Goal: Task Accomplishment & Management: Complete application form

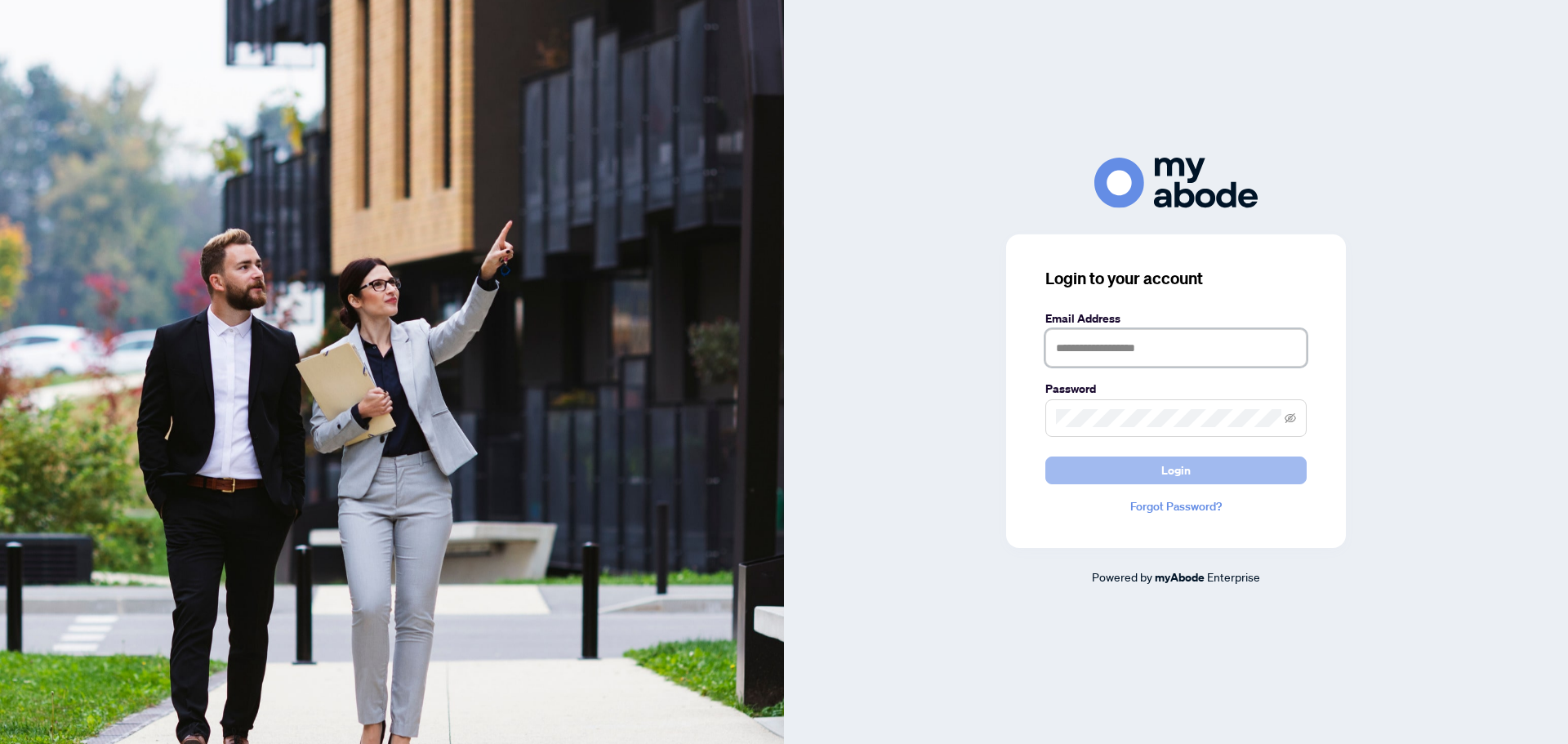
type input "**********"
click at [1209, 467] on button "Login" at bounding box center [1177, 470] width 261 height 28
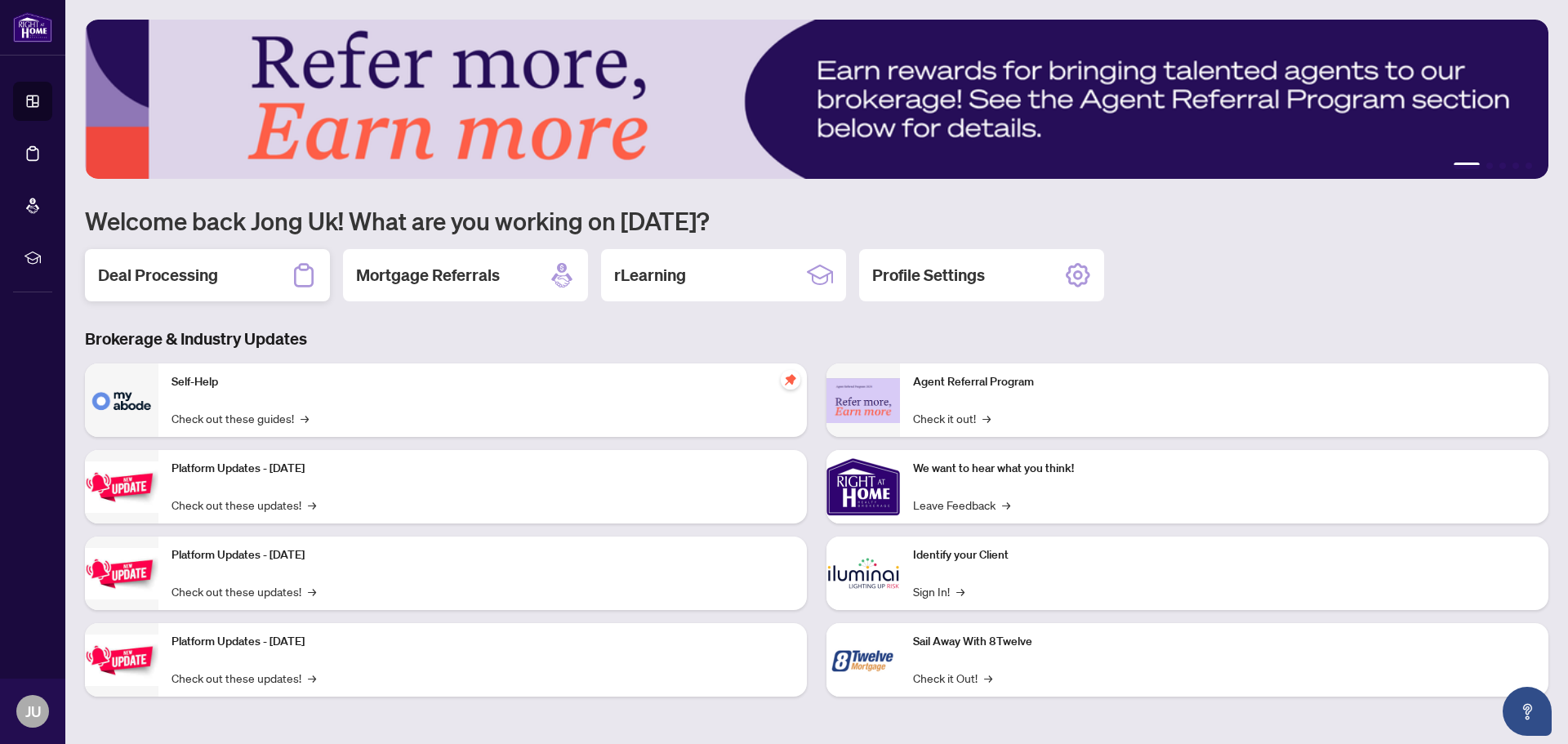
click at [218, 279] on div "Deal Processing" at bounding box center [207, 275] width 245 height 53
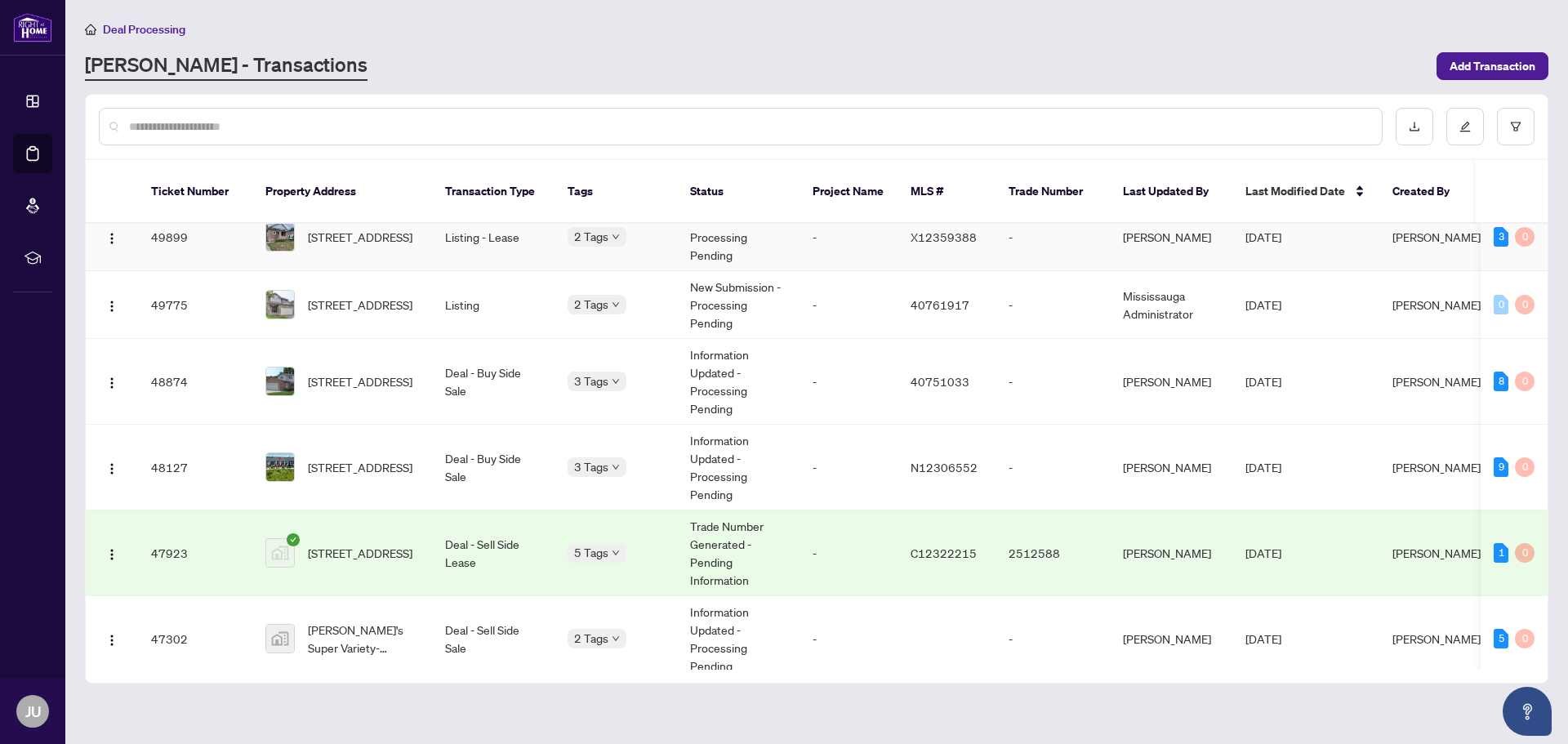
scroll to position [245, 0]
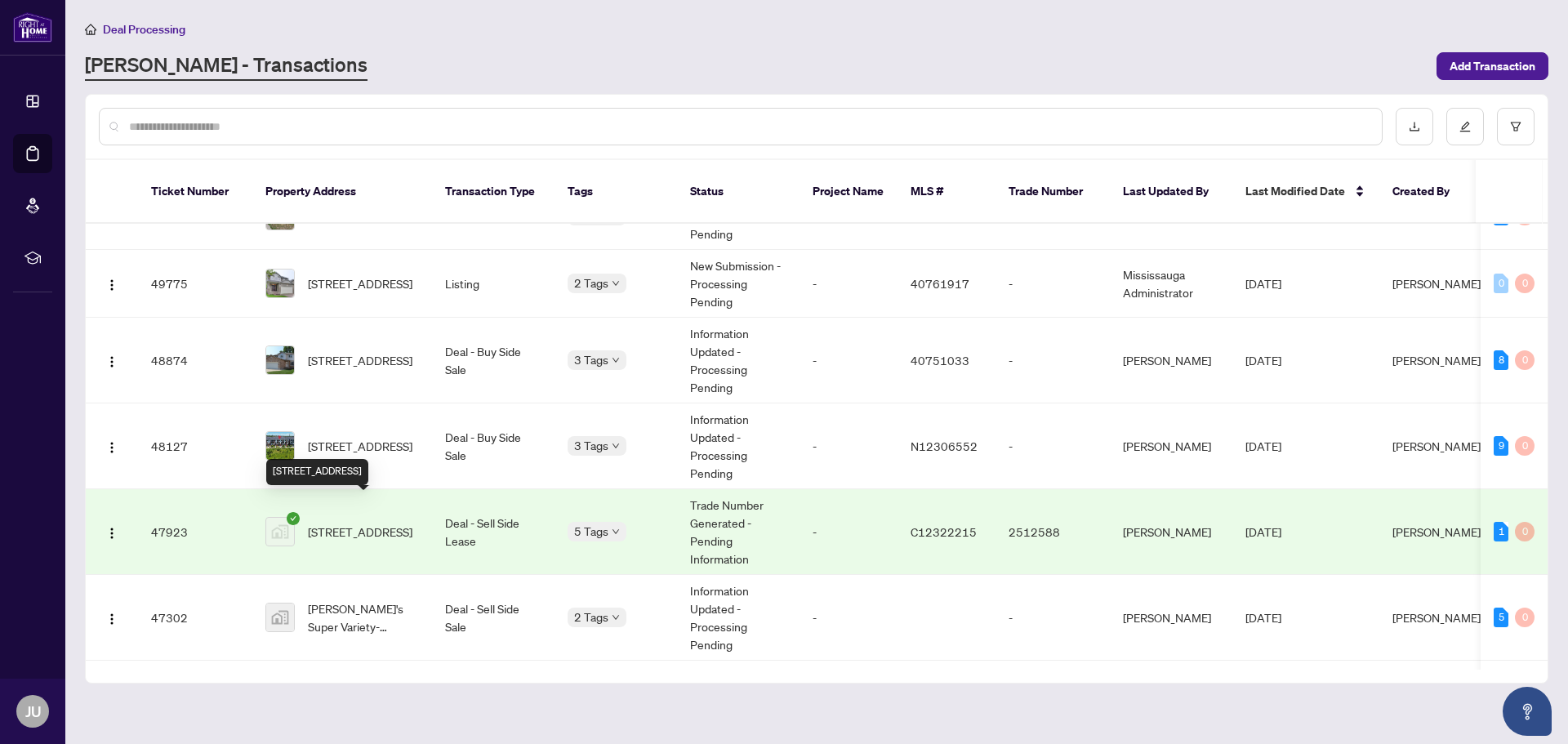
click at [385, 523] on span "[STREET_ADDRESS]" at bounding box center [360, 532] width 104 height 18
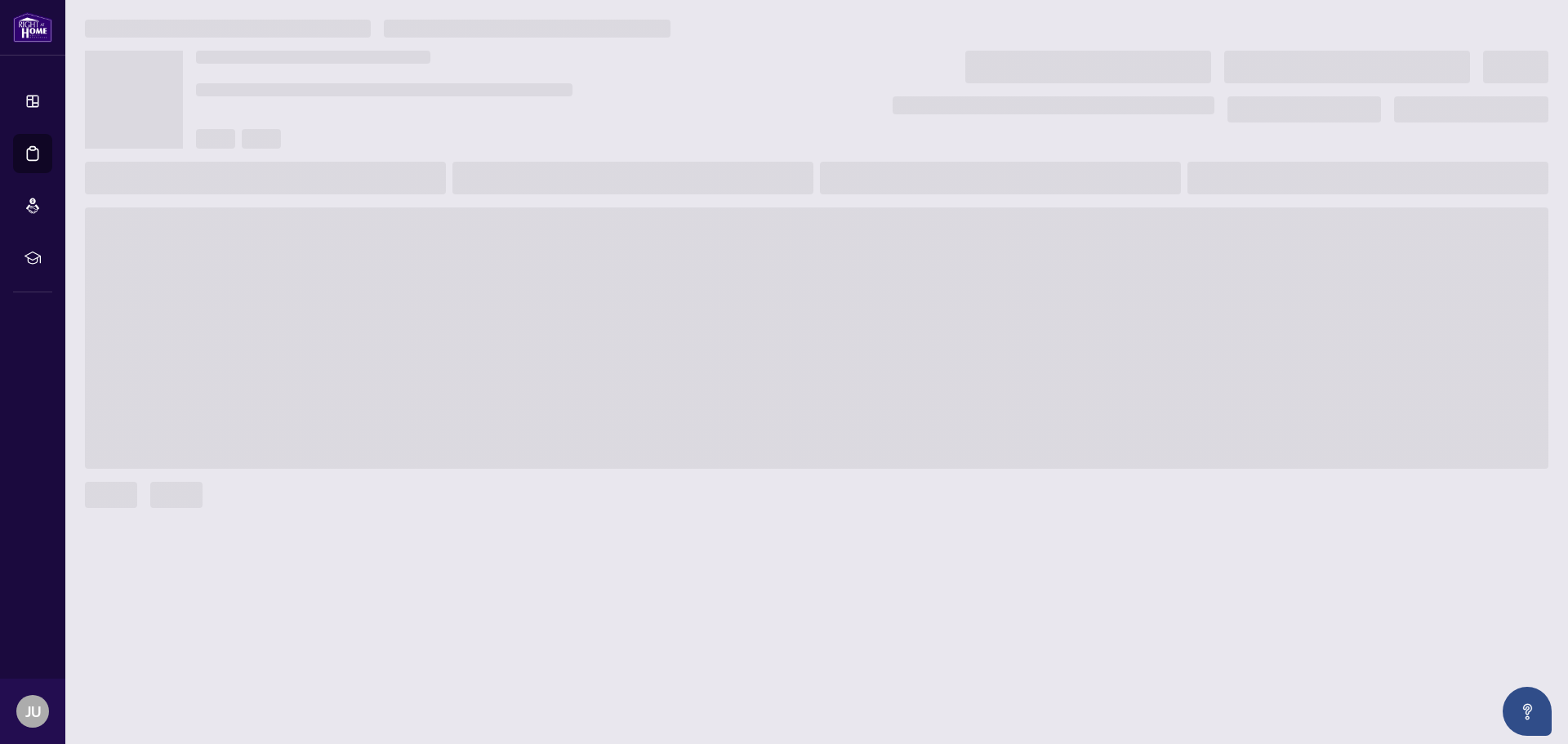
click at [385, 510] on div at bounding box center [816, 292] width 1477 height 546
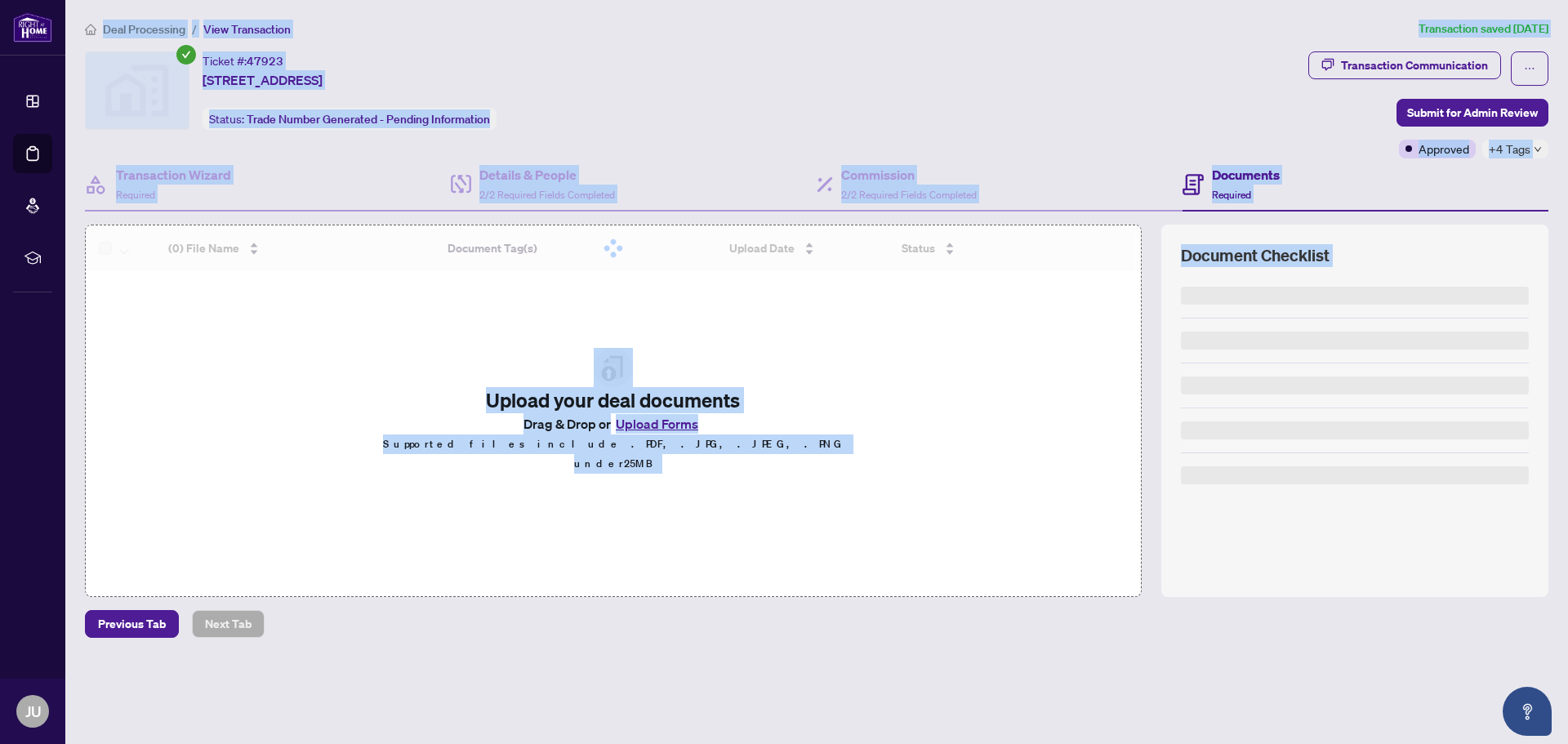
click at [1035, 457] on div "(0) File Name Document Tag(s) Upload Date Status No data No data Upload your de…" at bounding box center [613, 411] width 1057 height 373
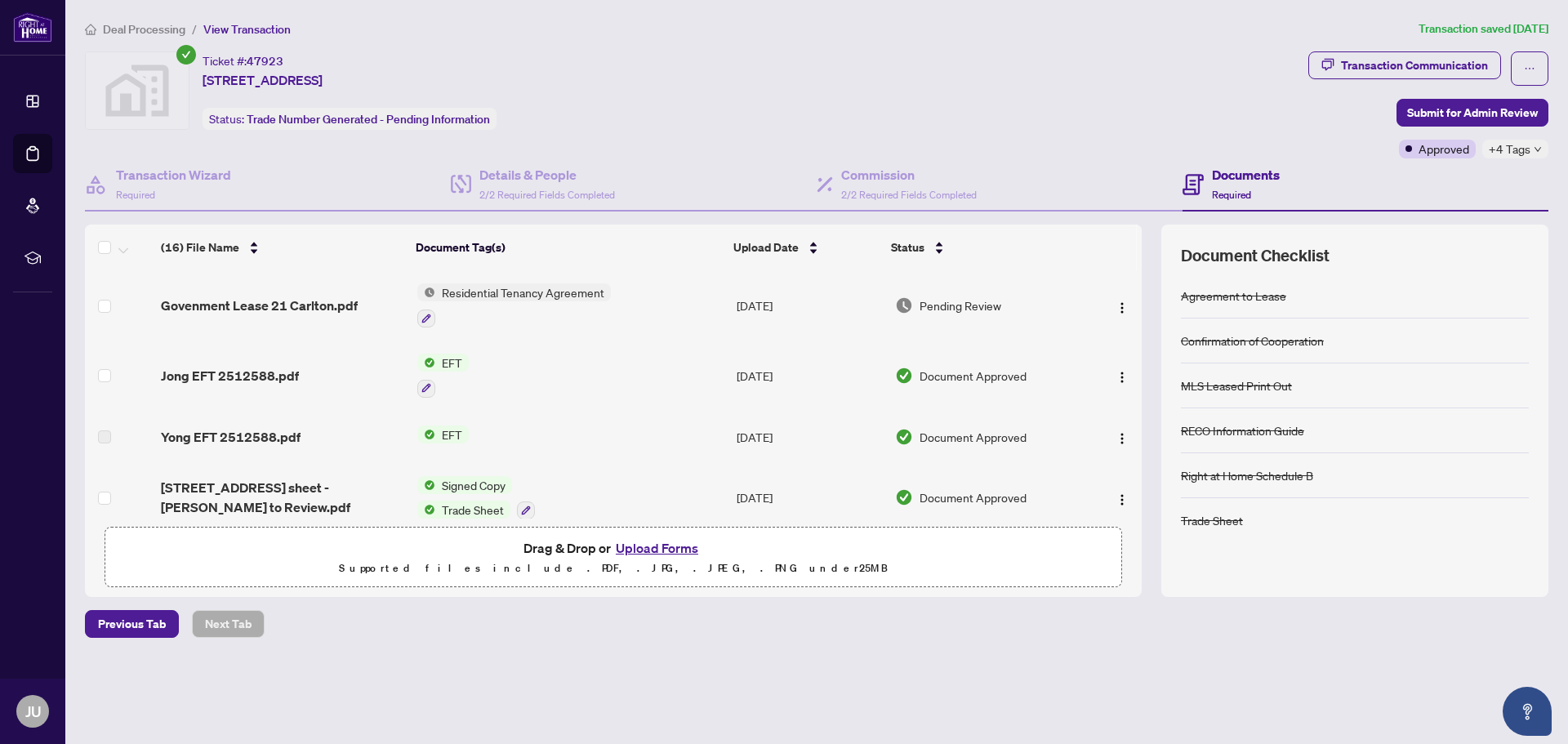
click at [565, 297] on span "Residential Tenancy Agreement" at bounding box center [523, 292] width 175 height 18
click at [523, 292] on span "Residential Tenancy Agreement" at bounding box center [523, 292] width 175 height 18
click at [486, 372] on span "Residential Tenancy Agreement" at bounding box center [521, 373] width 175 height 18
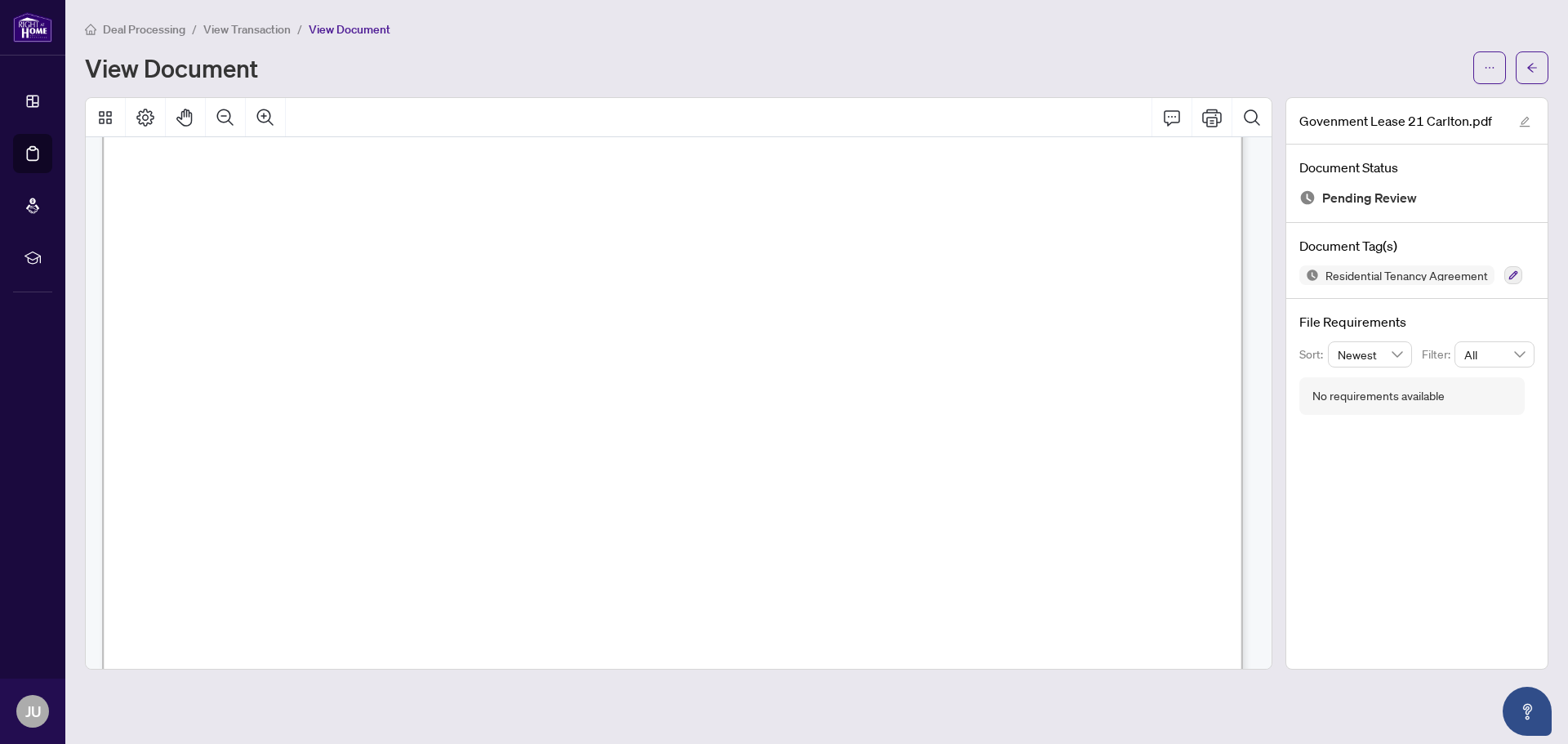
scroll to position [654, 0]
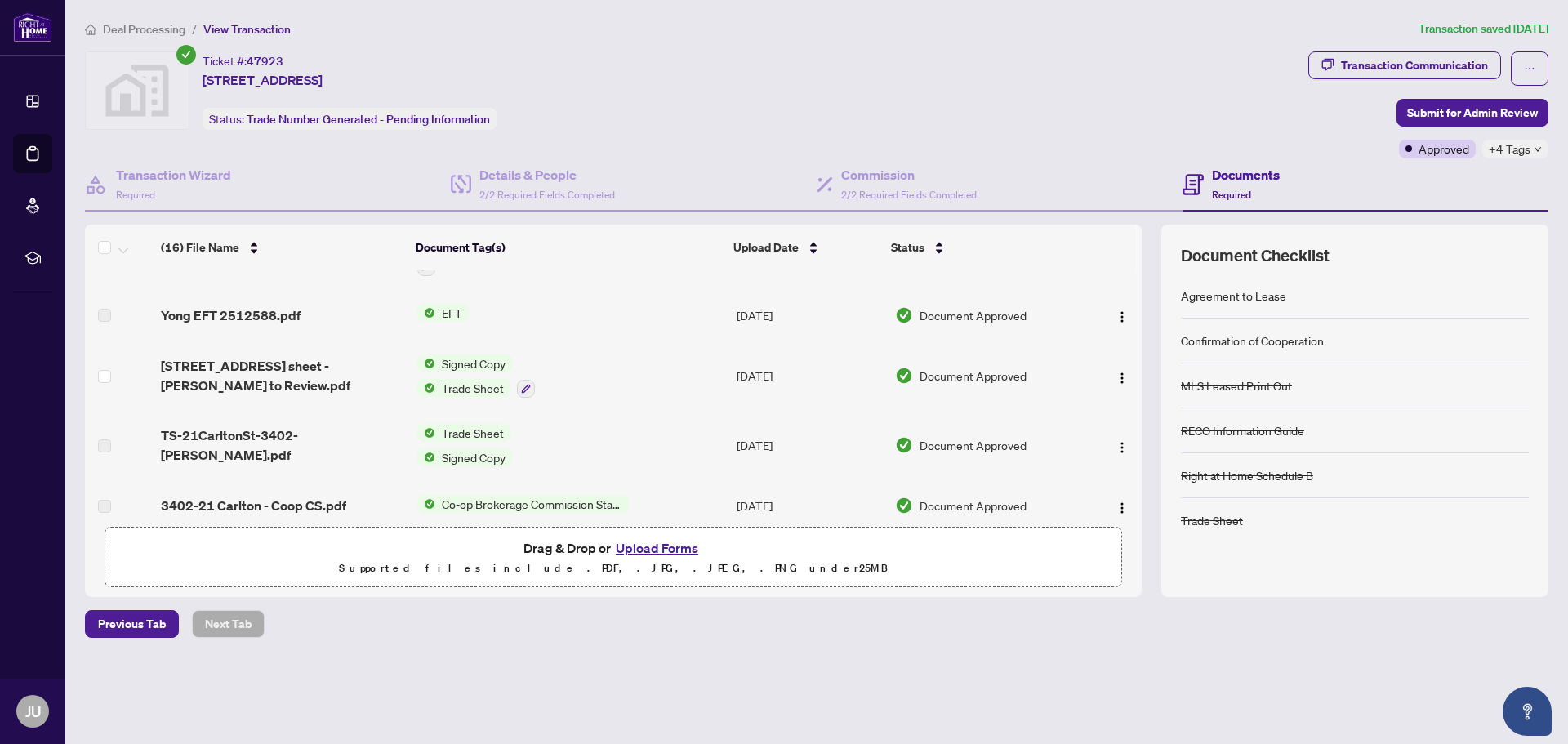
scroll to position [163, 0]
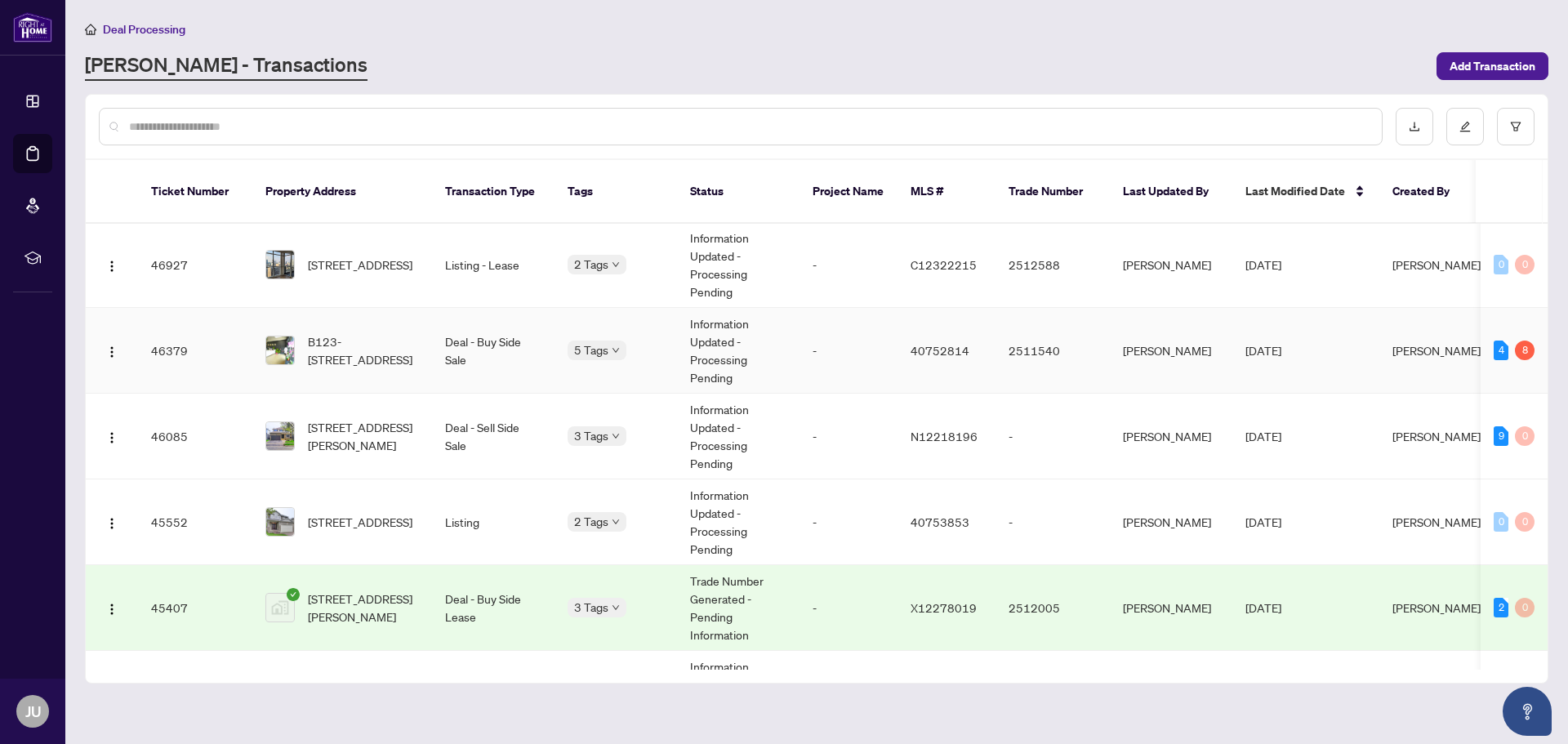
scroll to position [898, 0]
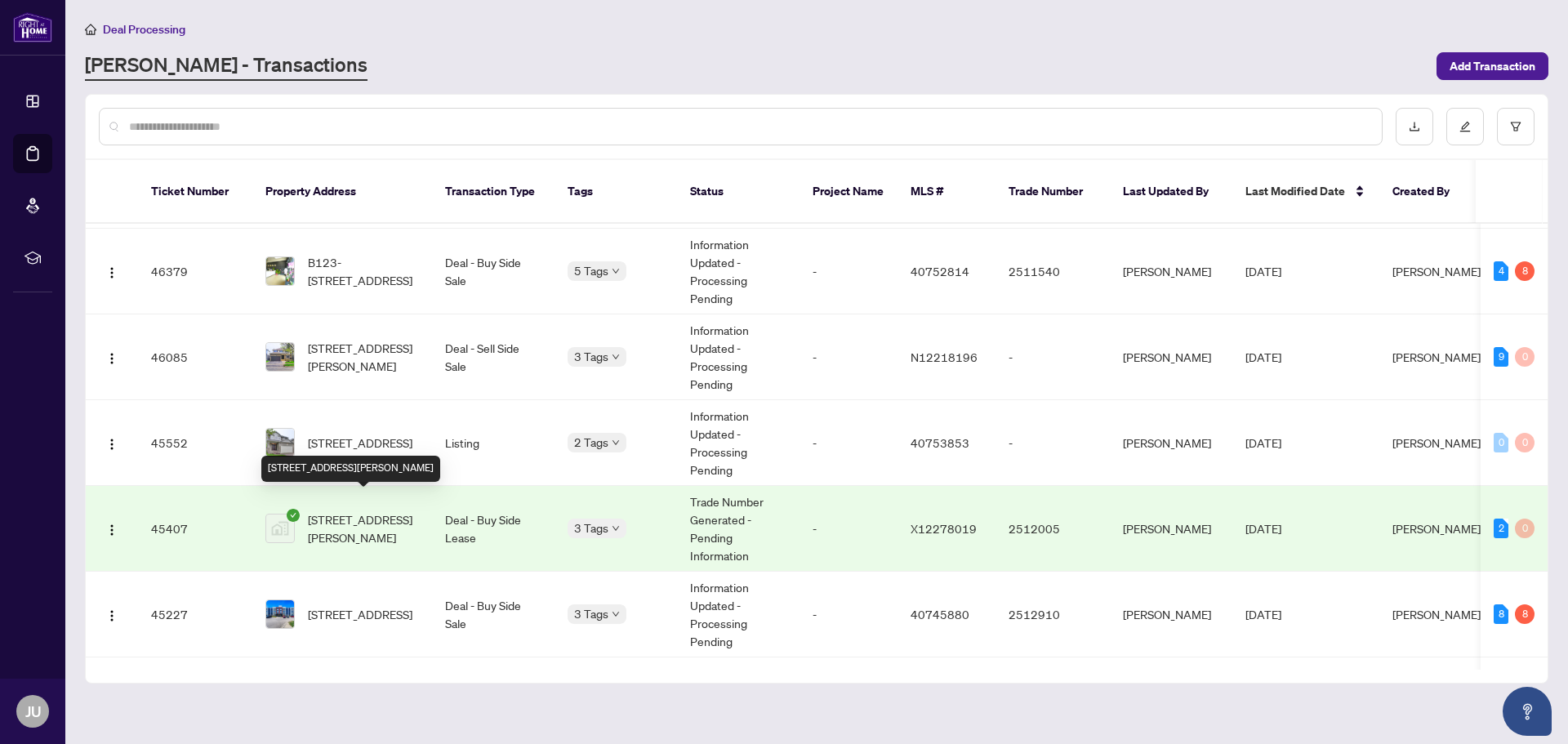
click at [383, 516] on span "[STREET_ADDRESS][PERSON_NAME]" at bounding box center [363, 528] width 111 height 36
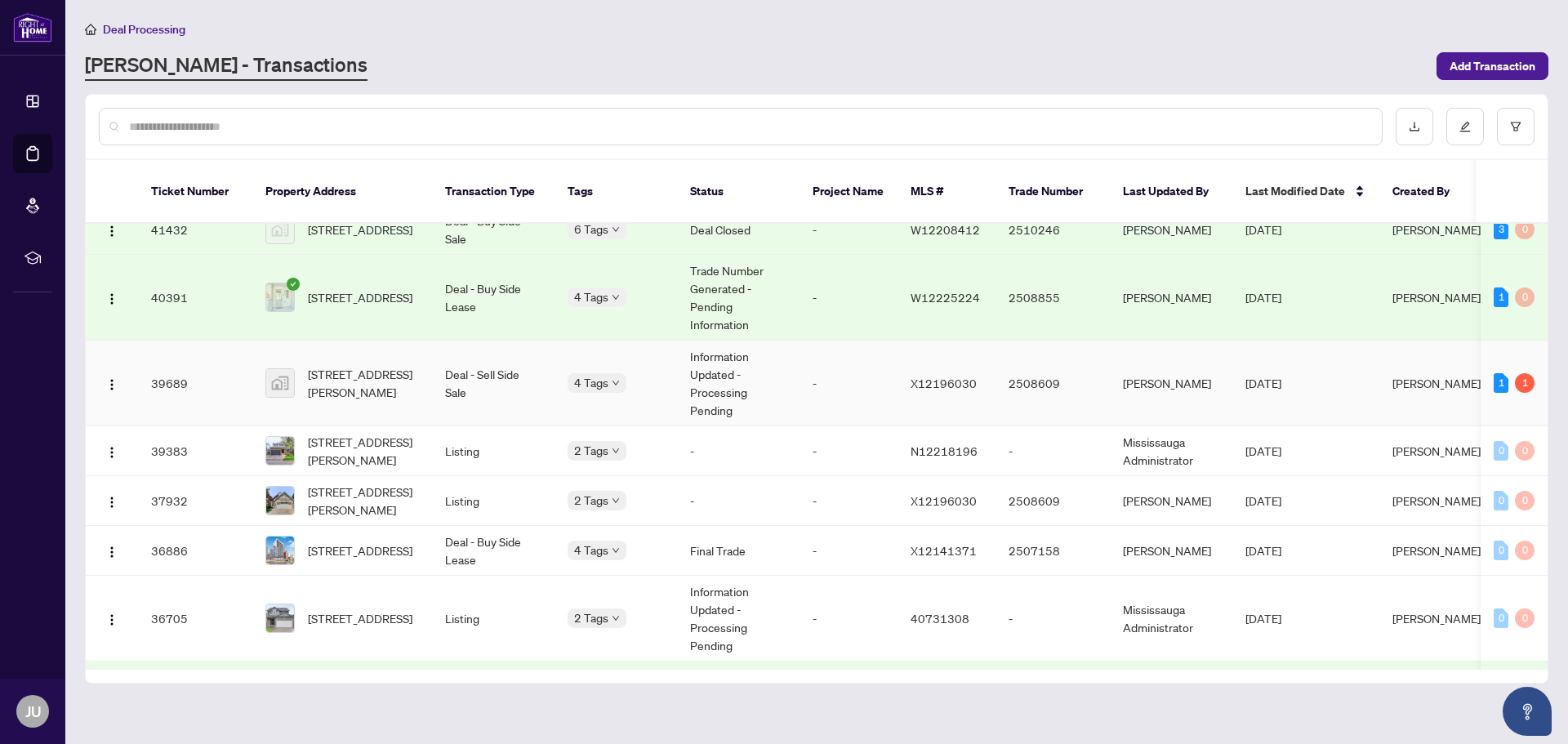
scroll to position [1766, 0]
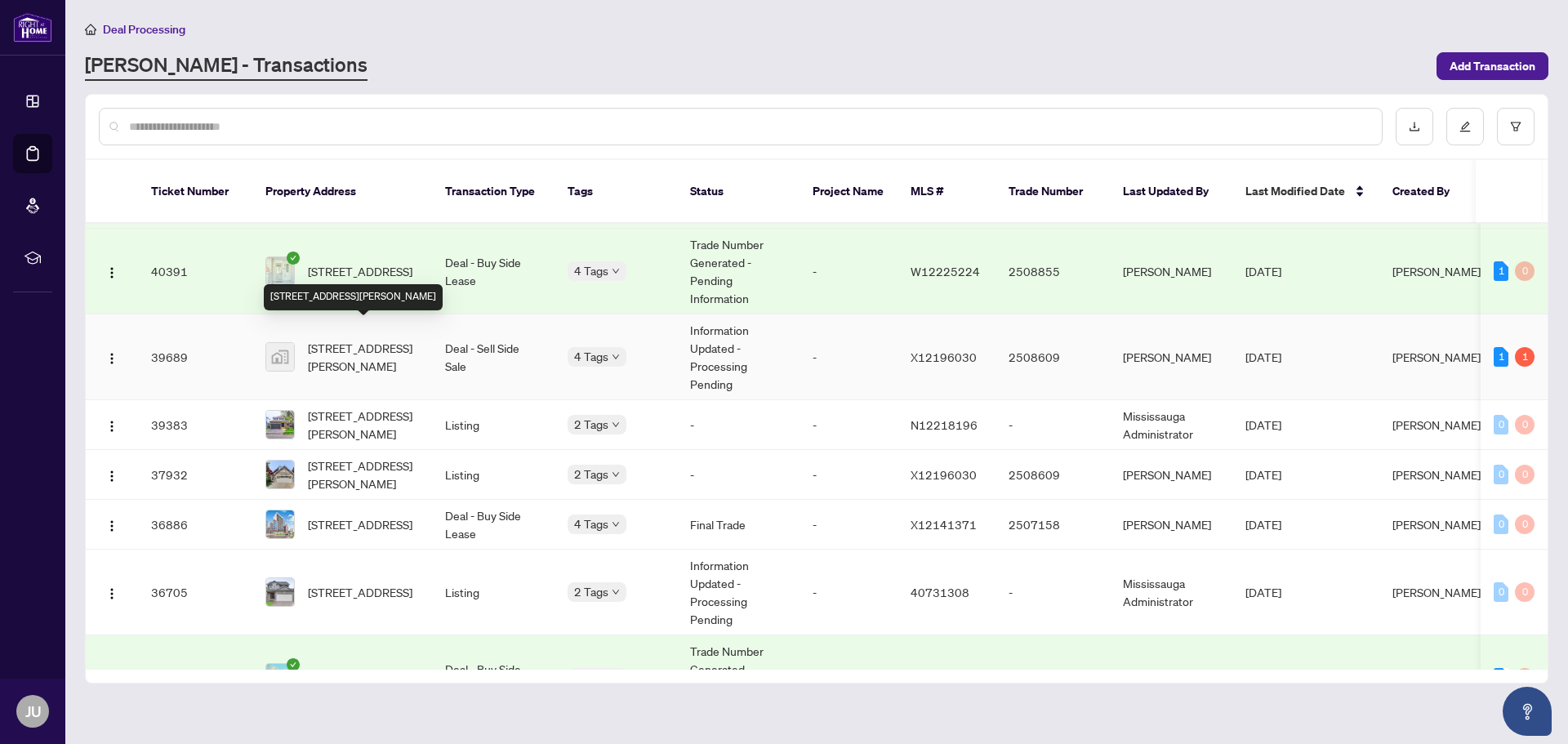
click at [349, 354] on span "[STREET_ADDRESS][PERSON_NAME]" at bounding box center [363, 356] width 111 height 36
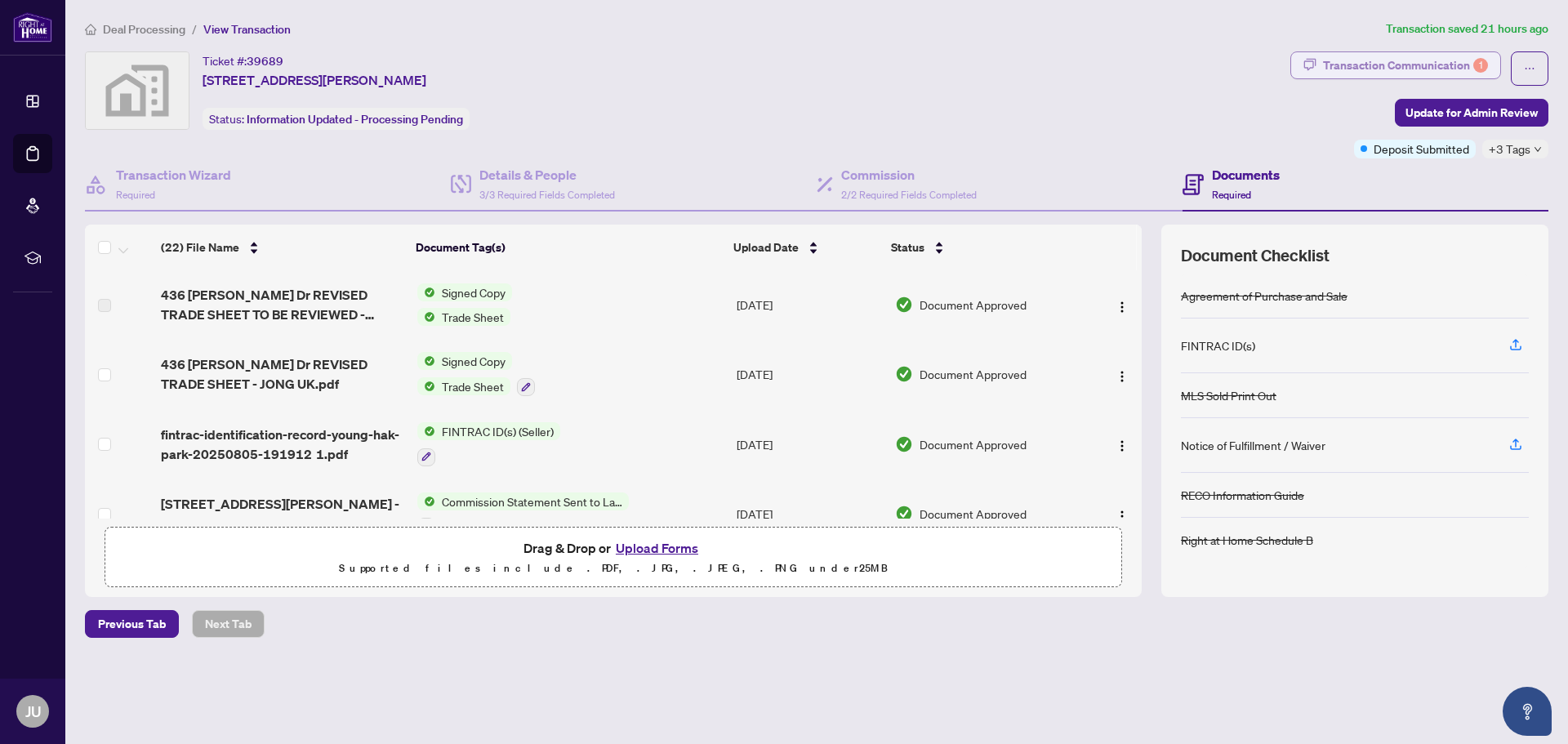
click at [1443, 58] on div "Transaction Communication 1" at bounding box center [1406, 66] width 165 height 26
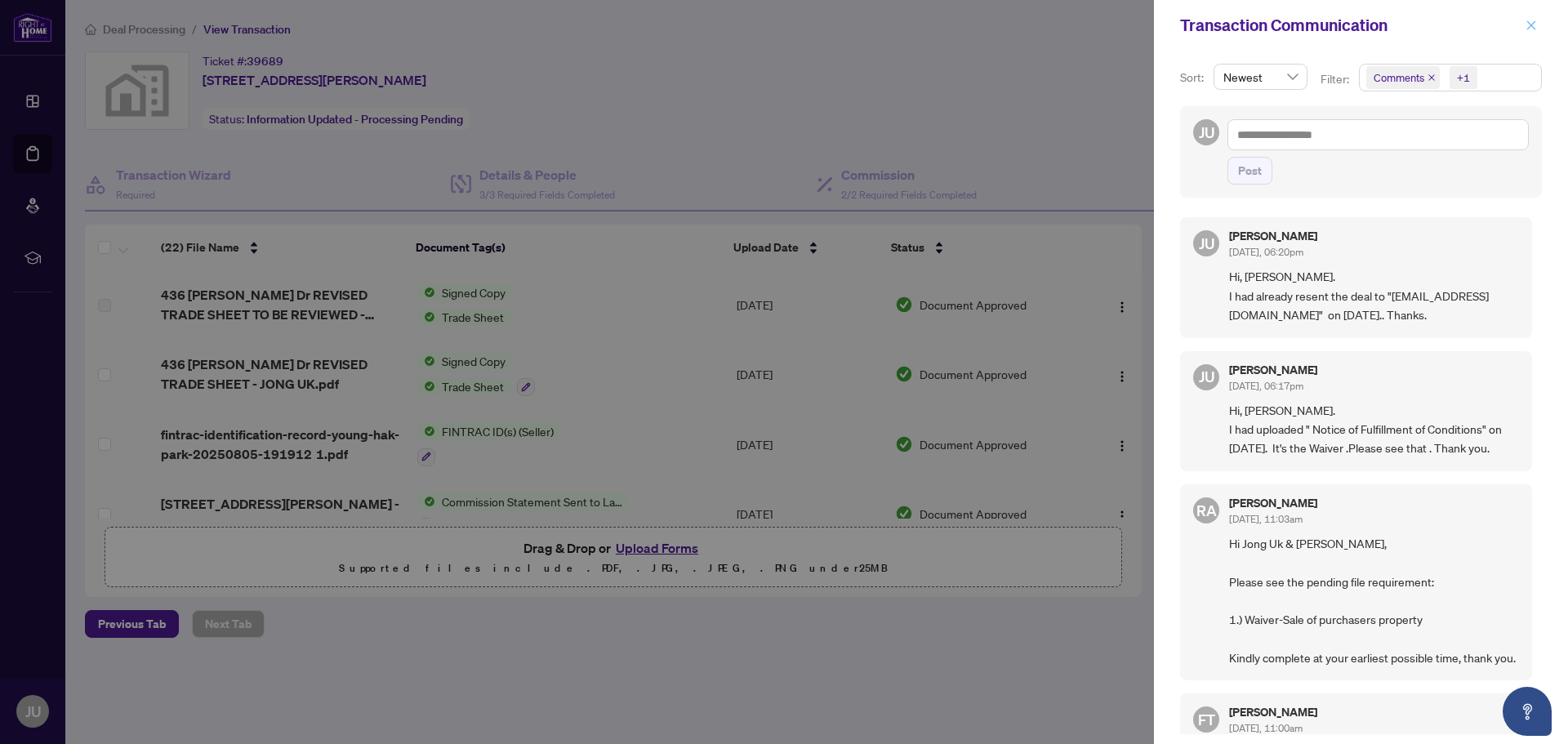
click at [1532, 24] on icon "close" at bounding box center [1531, 25] width 11 height 11
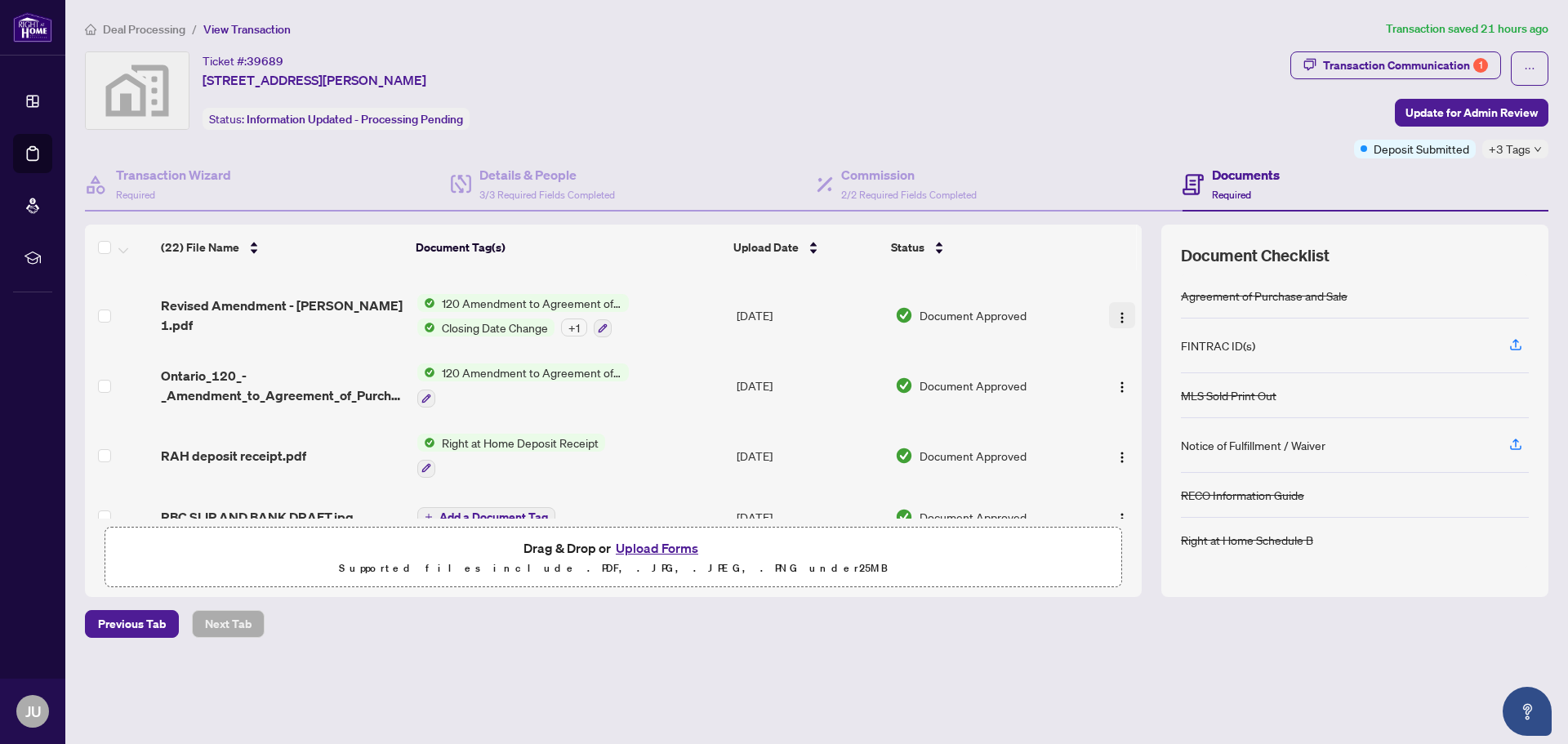
scroll to position [898, 0]
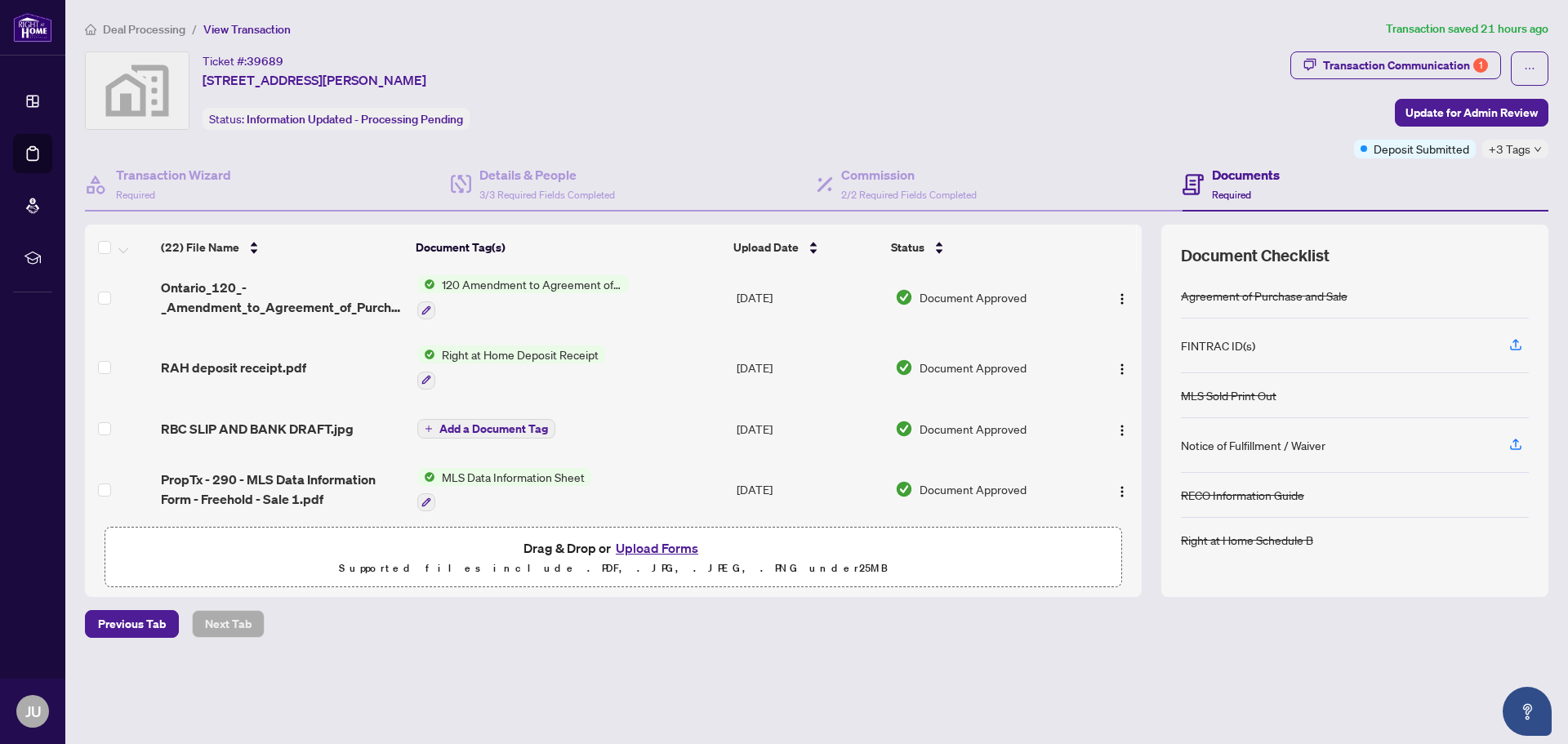
click at [507, 423] on span "Add a Document Tag" at bounding box center [494, 428] width 109 height 11
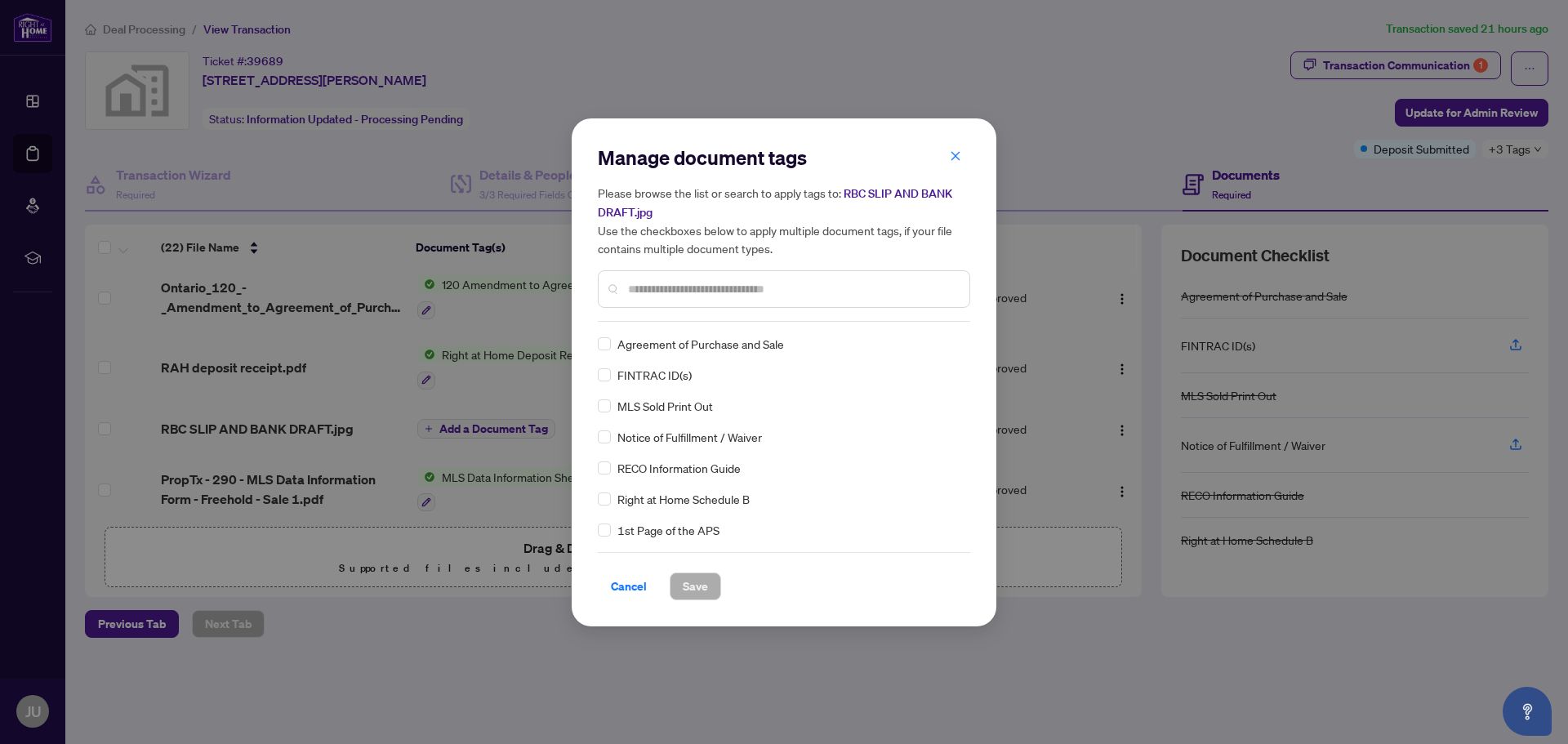
click at [526, 82] on div "Manage document tags Please browse the list or search to apply tags to: RBC SLI…" at bounding box center [784, 372] width 1568 height 744
click at [966, 154] on button "button" at bounding box center [956, 157] width 32 height 28
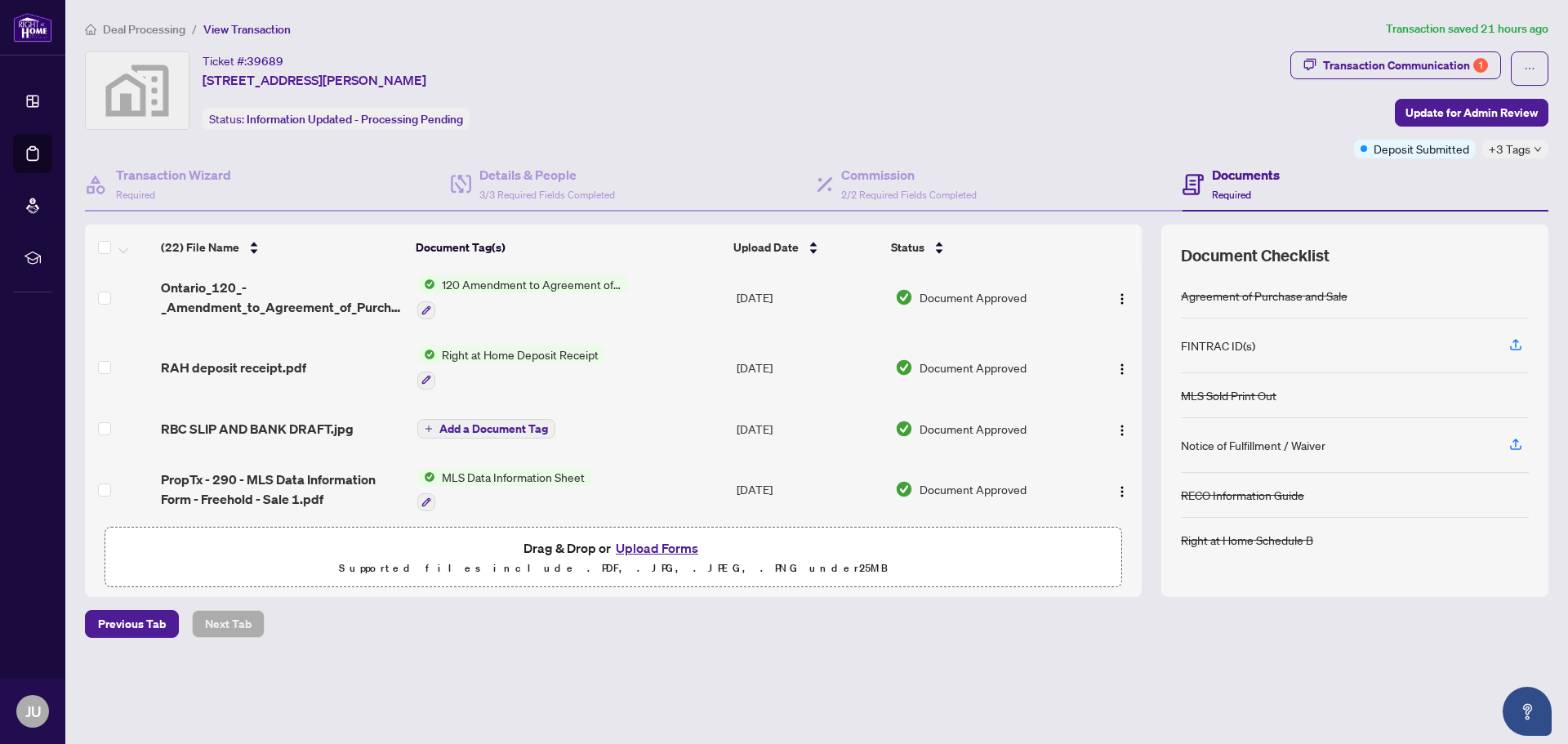
click at [506, 423] on span "Add a Document Tag" at bounding box center [494, 428] width 109 height 11
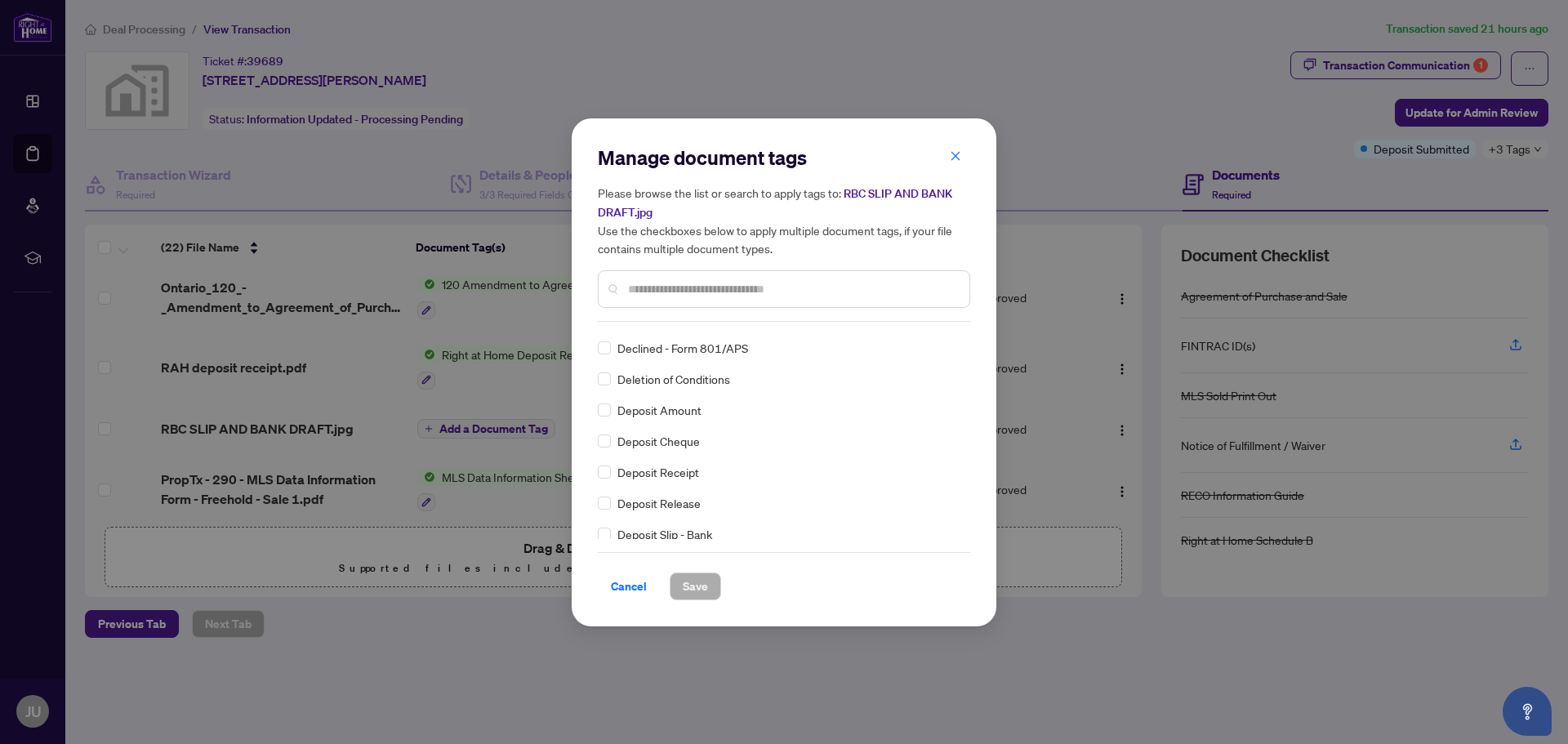
scroll to position [1306, 0]
click at [656, 498] on span "Deposit Slip - Bank" at bounding box center [665, 496] width 95 height 18
click at [695, 582] on span "Save" at bounding box center [695, 587] width 25 height 26
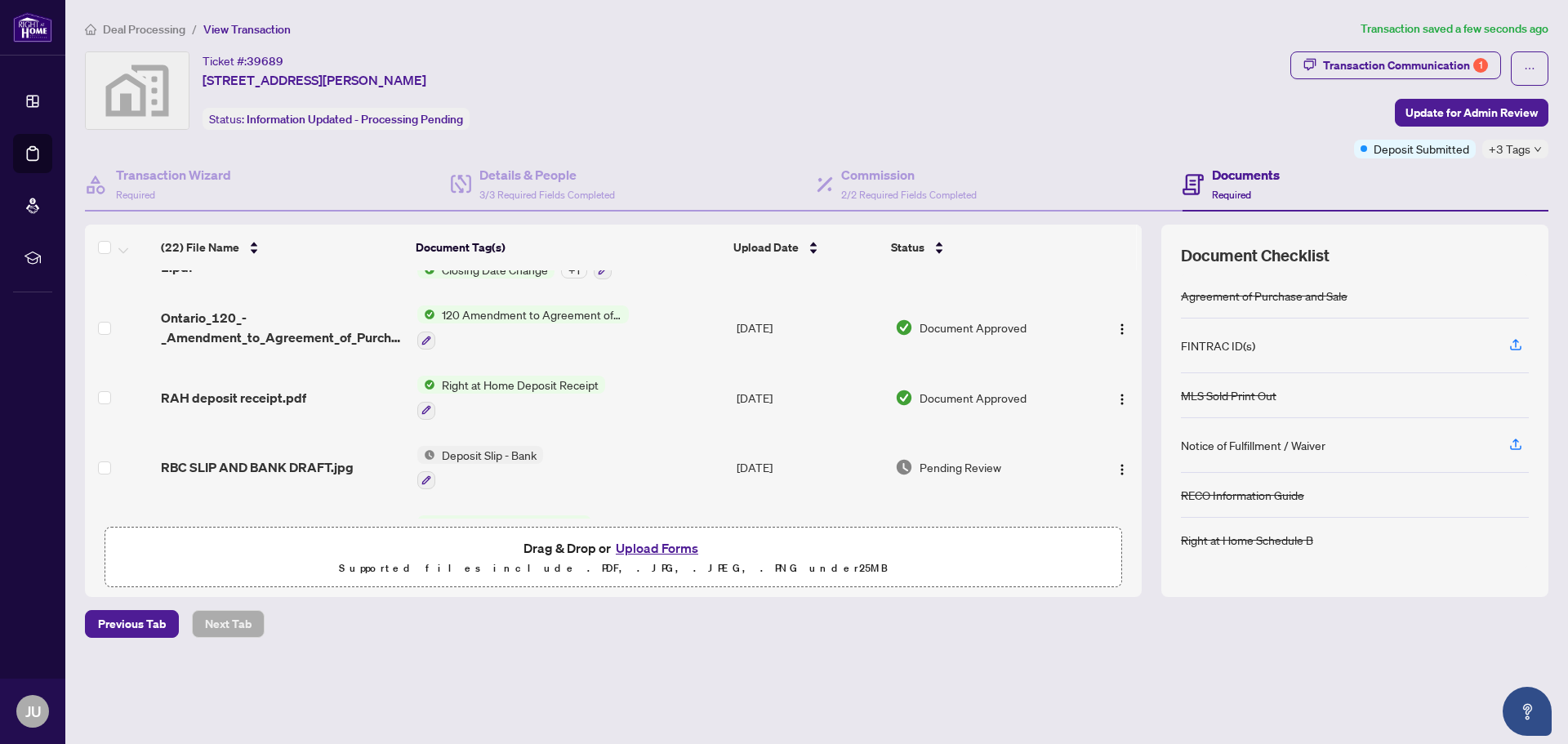
scroll to position [862, 0]
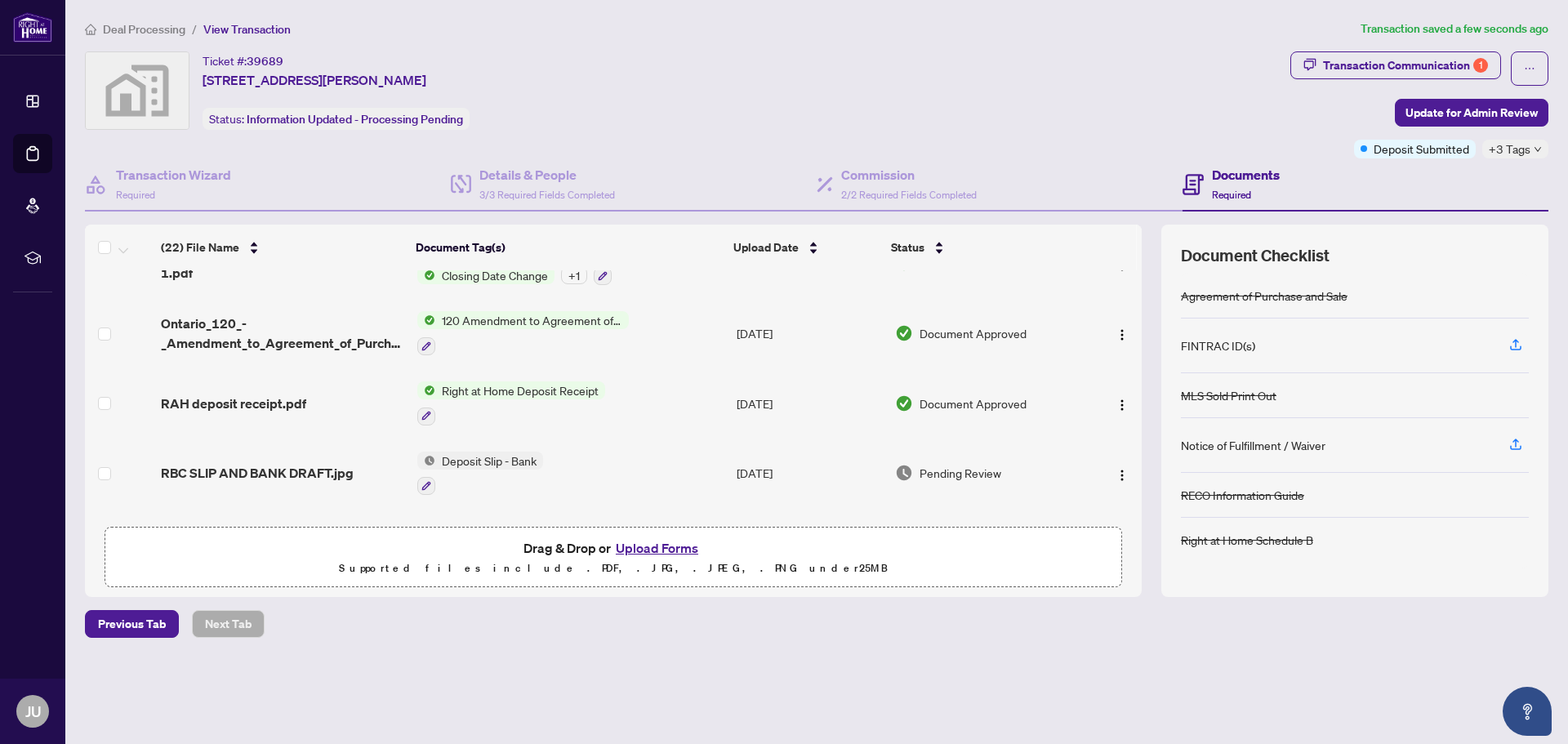
click at [479, 460] on span "Deposit Slip - Bank" at bounding box center [489, 461] width 108 height 18
click at [459, 535] on span "Deposit Slip - Bank" at bounding box center [461, 536] width 108 height 18
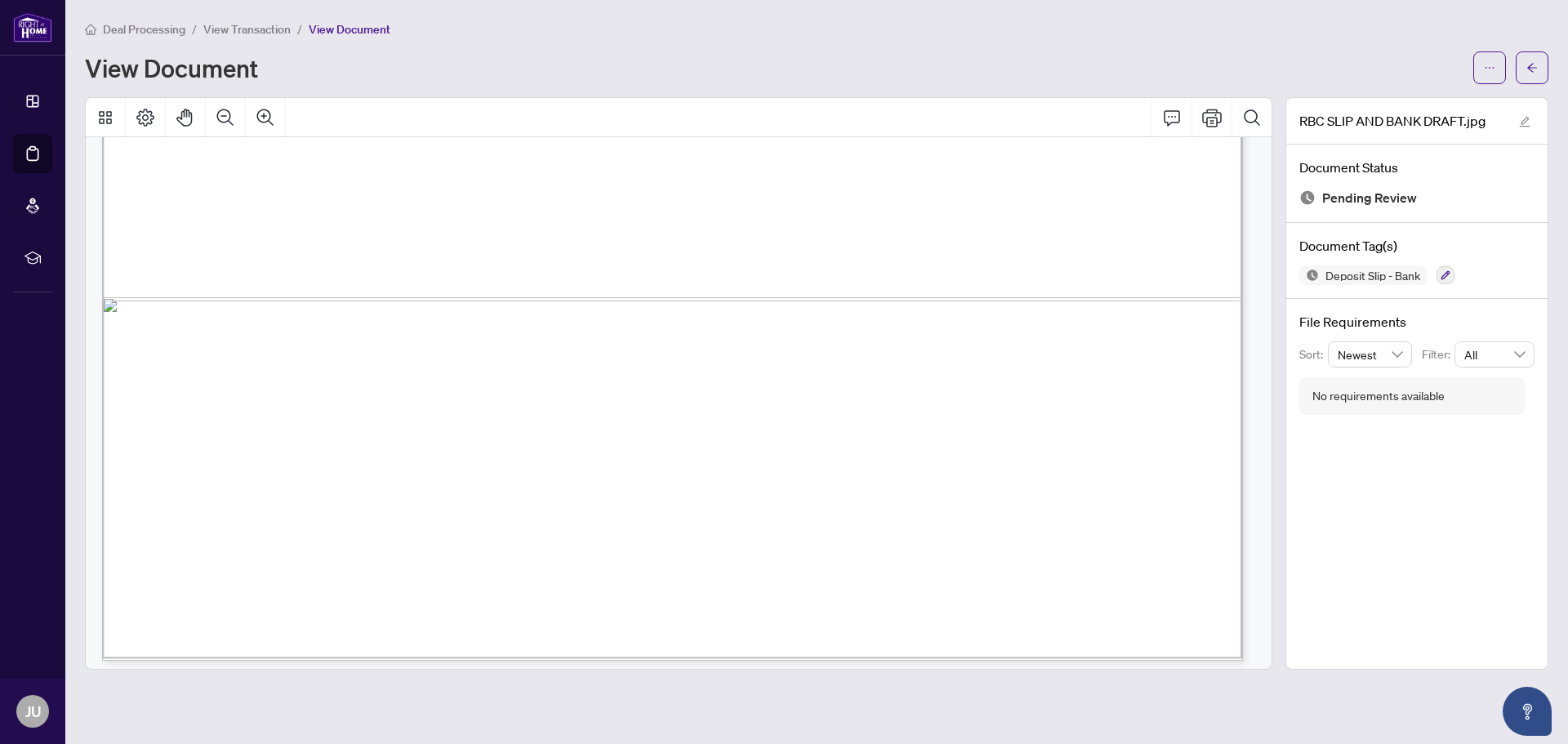
scroll to position [1115, 0]
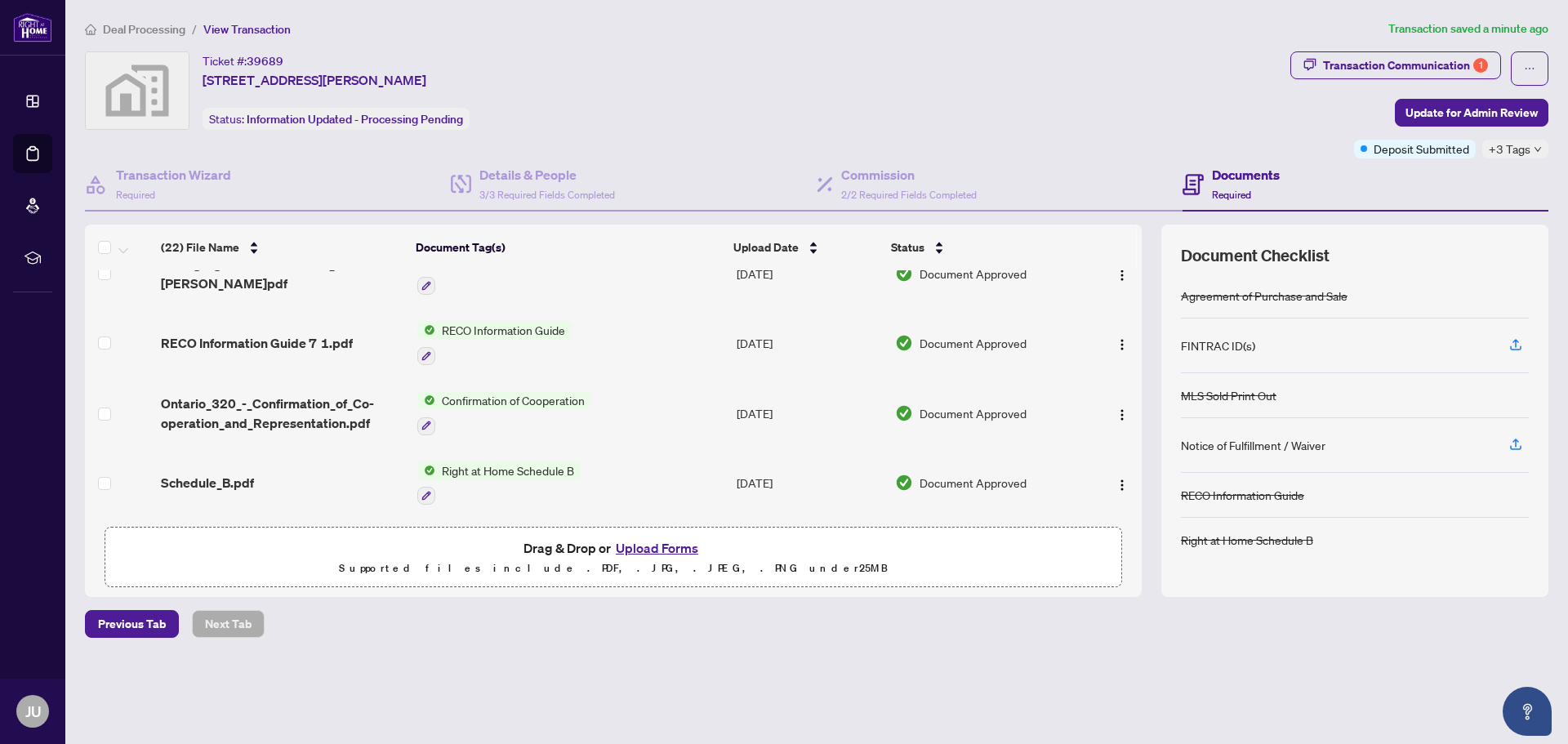
scroll to position [1271, 0]
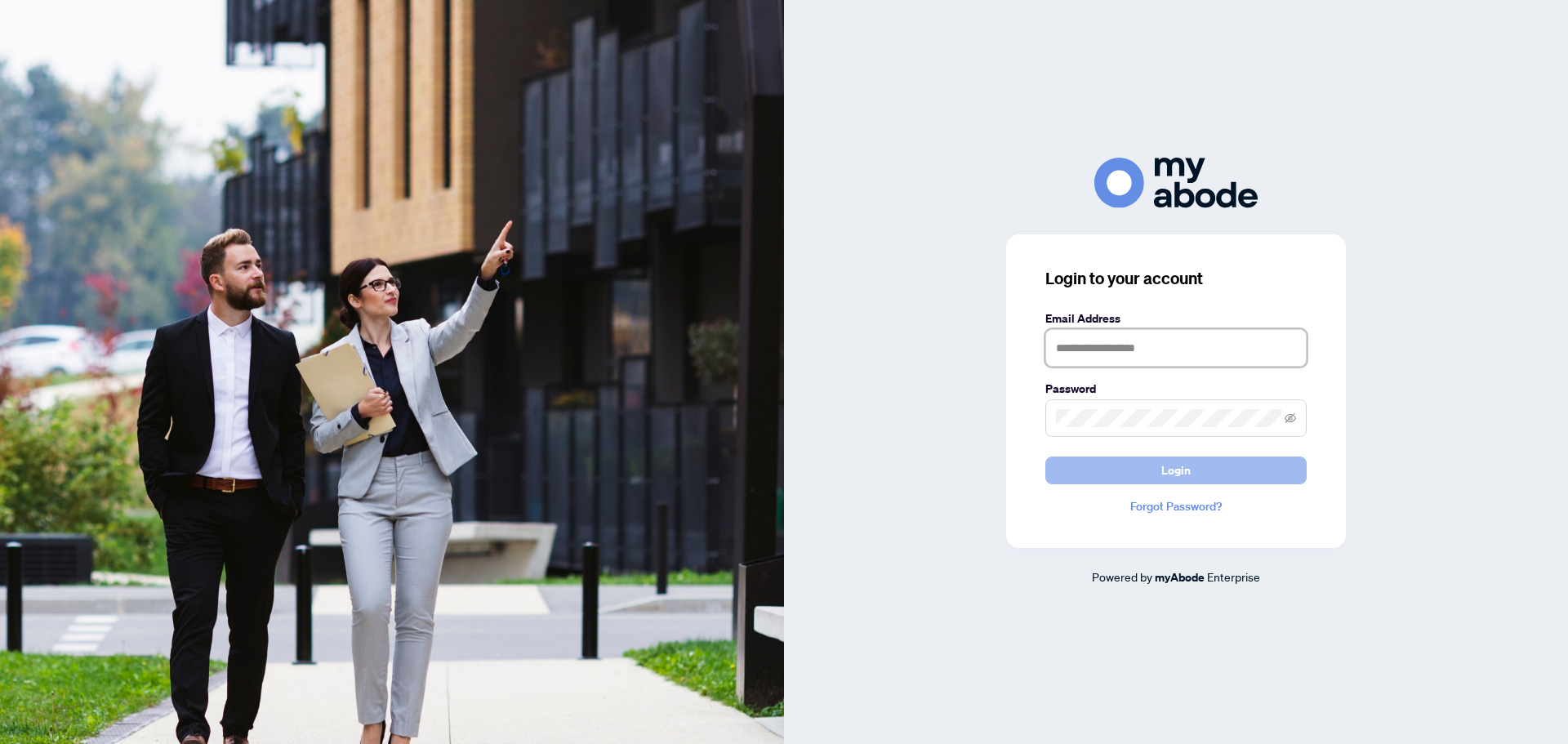
type input "**********"
click at [1193, 469] on button "Login" at bounding box center [1177, 470] width 261 height 28
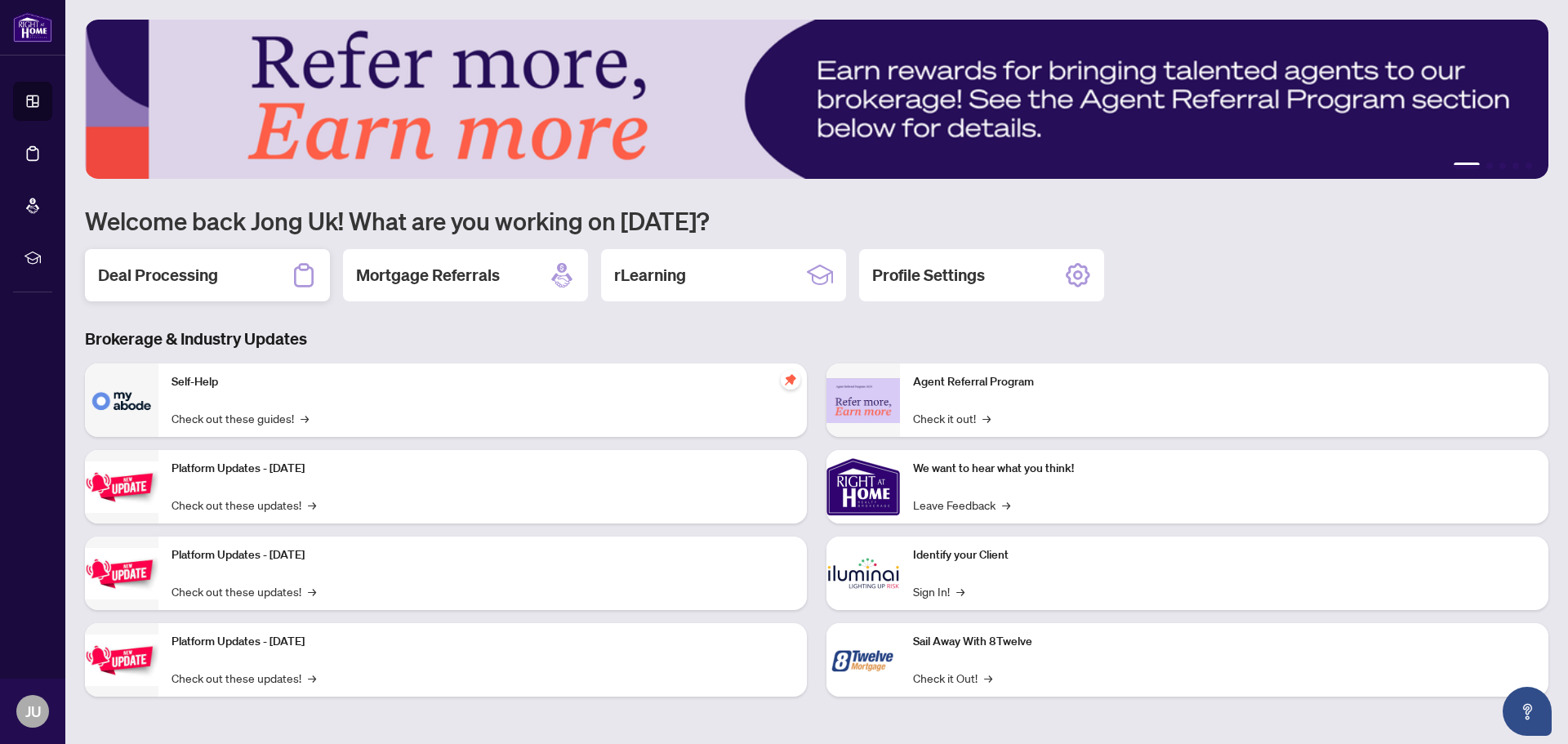
click at [192, 278] on h2 "Deal Processing" at bounding box center [158, 275] width 120 height 23
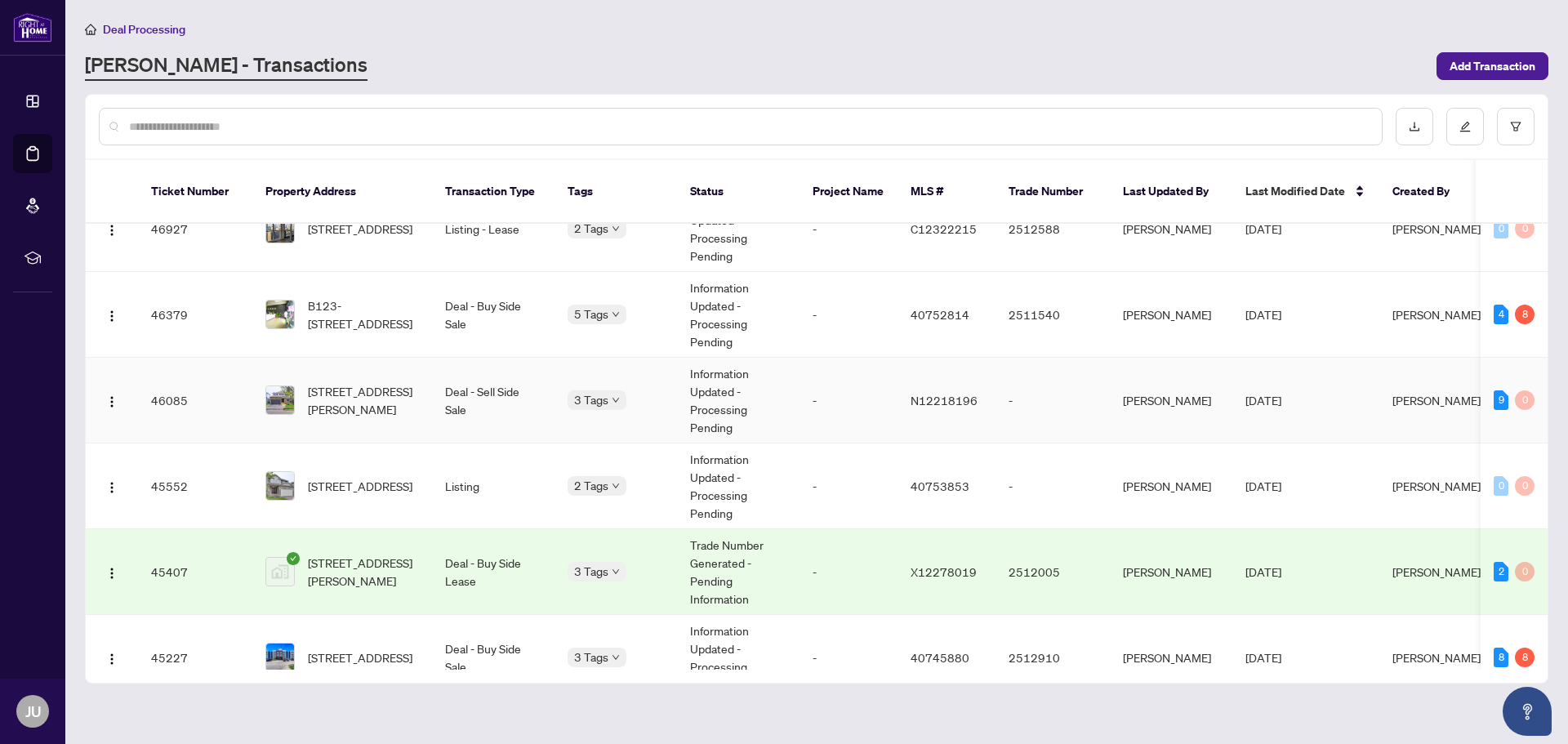
scroll to position [898, 0]
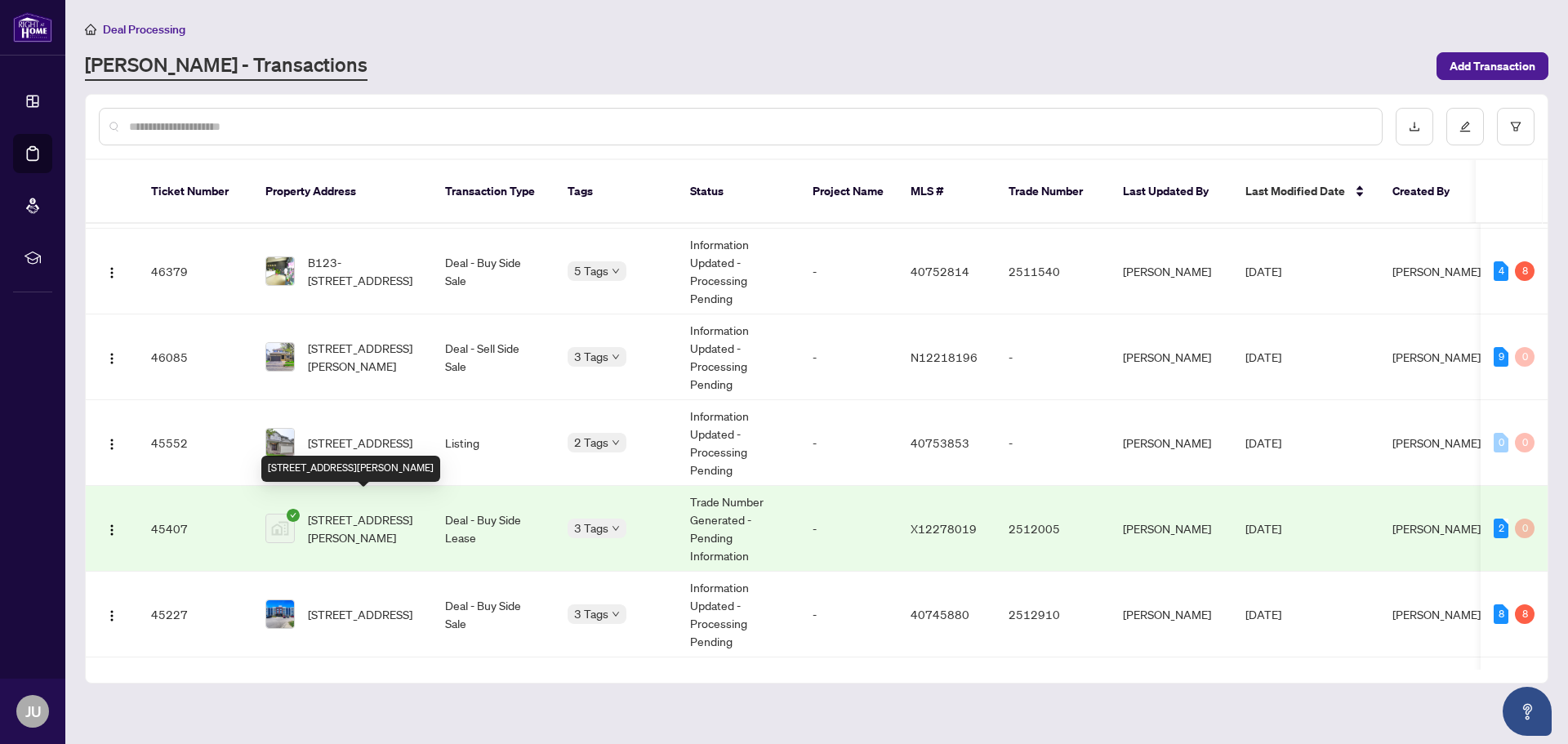
click at [404, 511] on span "[STREET_ADDRESS][PERSON_NAME]" at bounding box center [363, 528] width 111 height 36
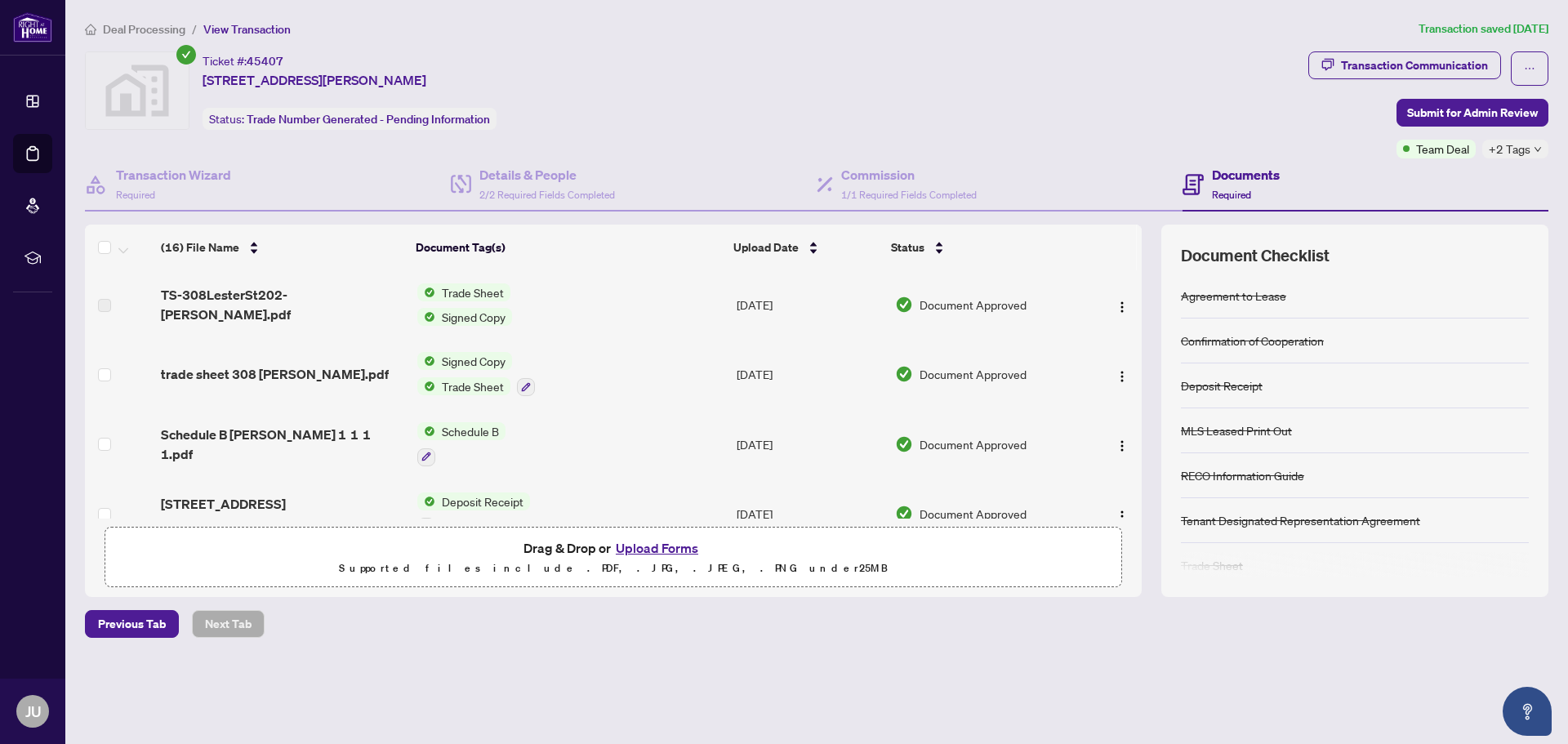
click at [651, 546] on button "Upload Forms" at bounding box center [656, 548] width 92 height 21
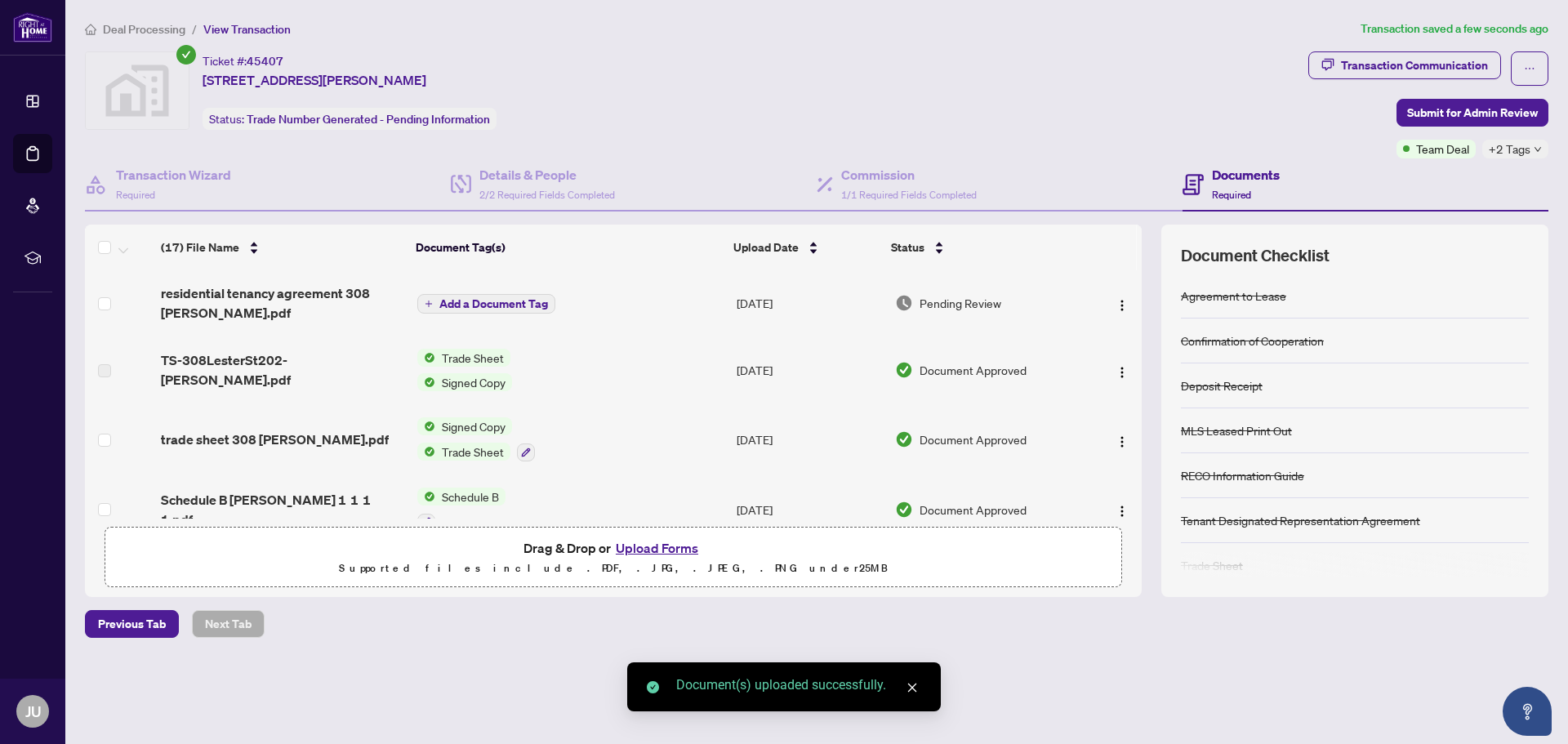
click at [495, 303] on span "Add a Document Tag" at bounding box center [494, 304] width 109 height 11
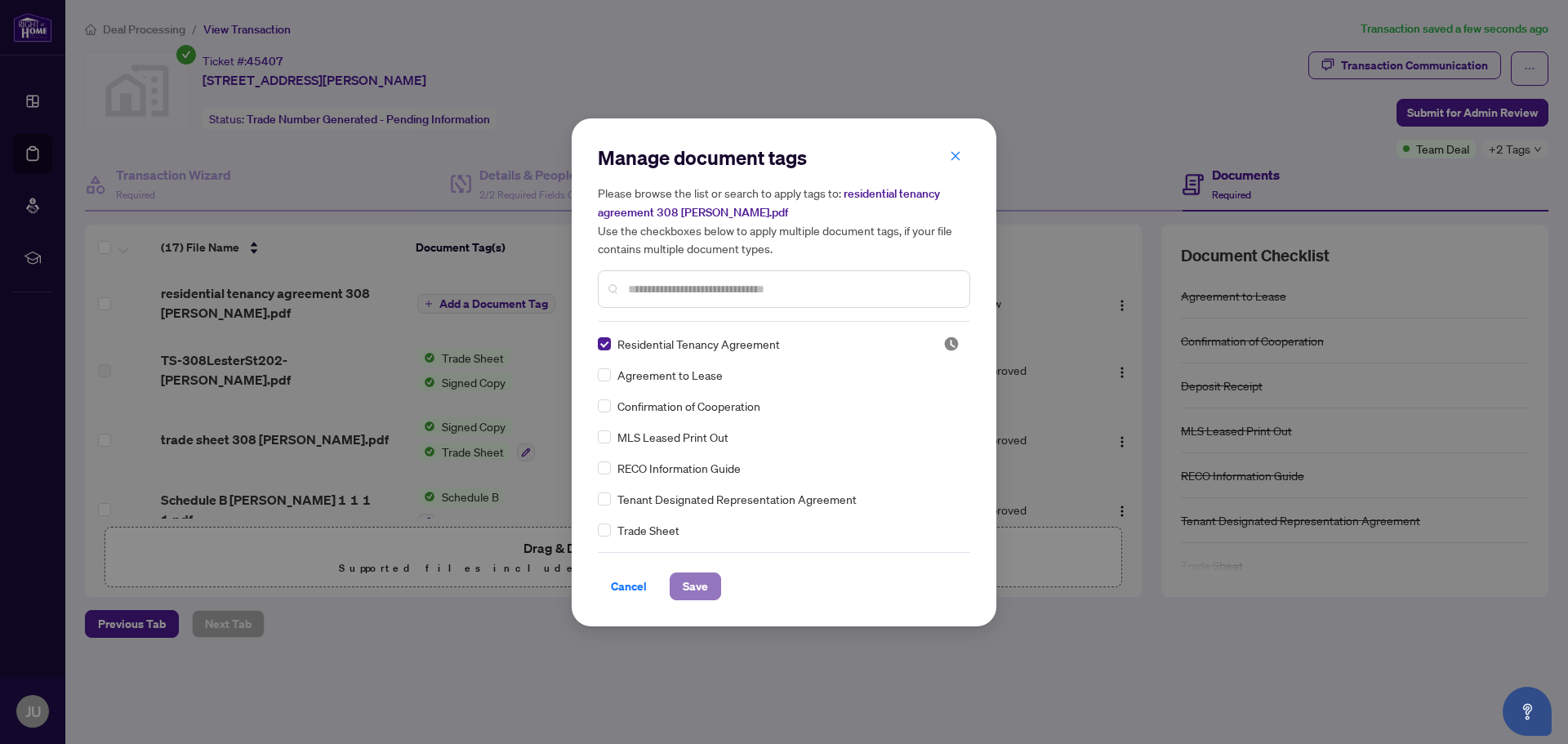
click at [705, 585] on span "Save" at bounding box center [695, 587] width 25 height 26
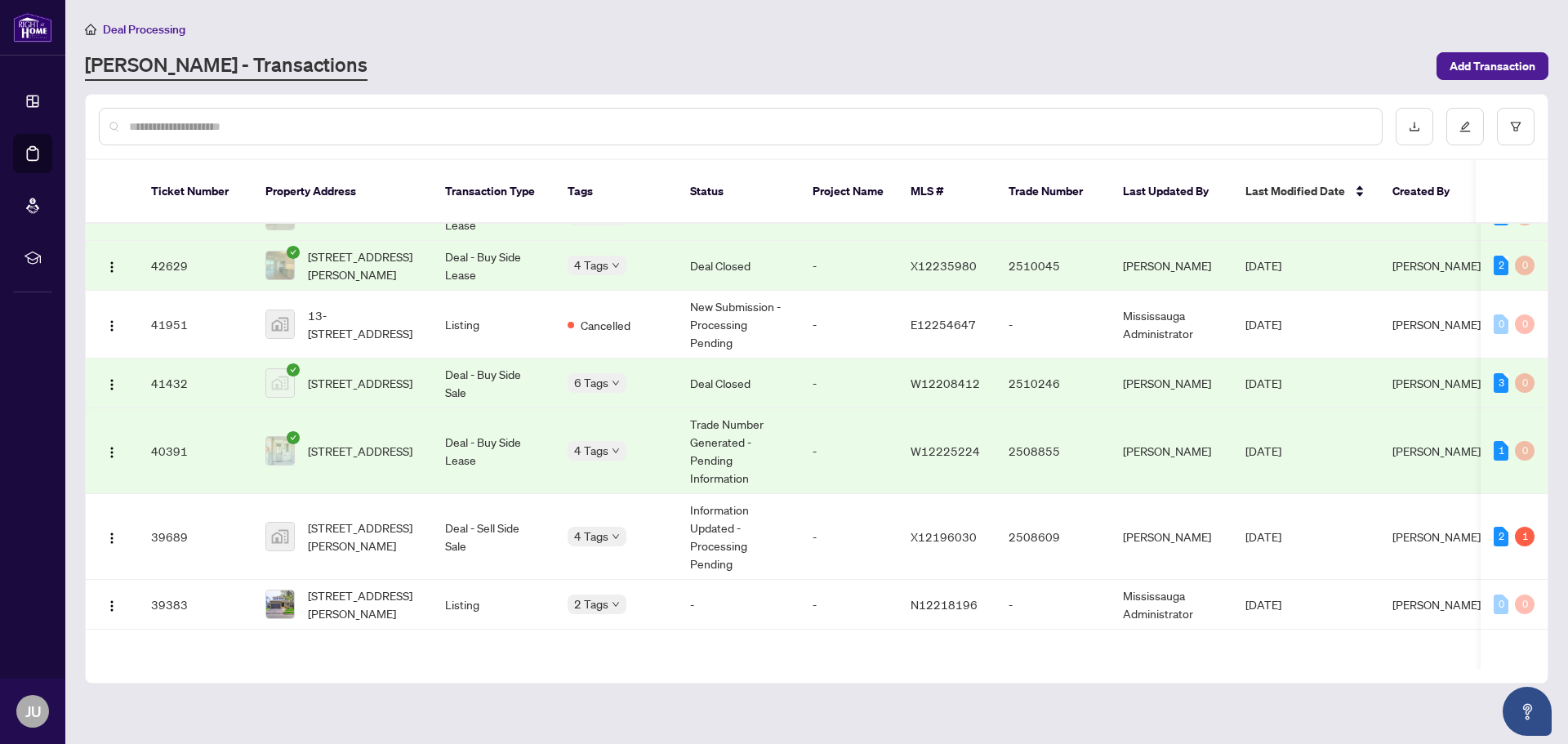
scroll to position [1685, 0]
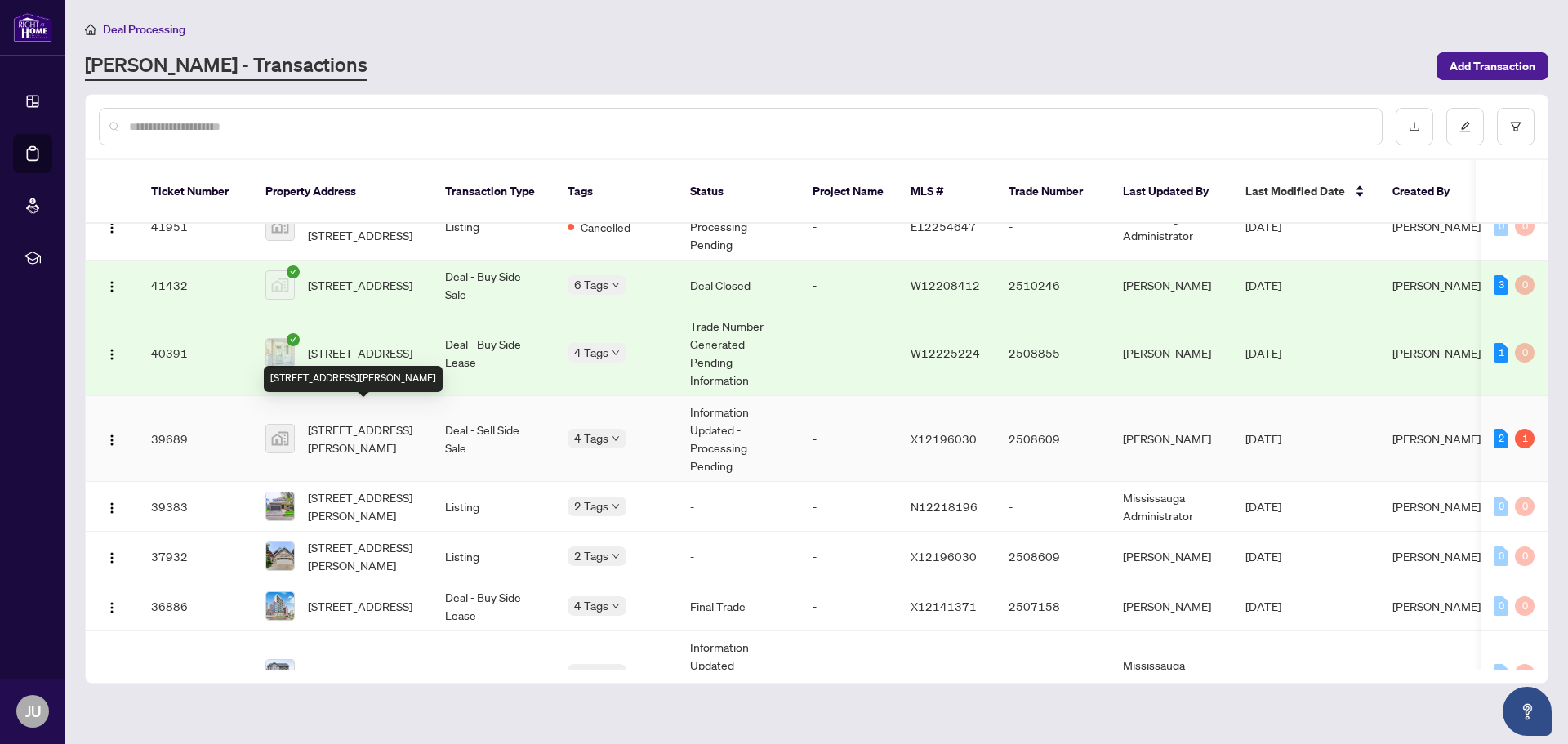
click at [399, 425] on span "[STREET_ADDRESS][PERSON_NAME]" at bounding box center [363, 438] width 111 height 36
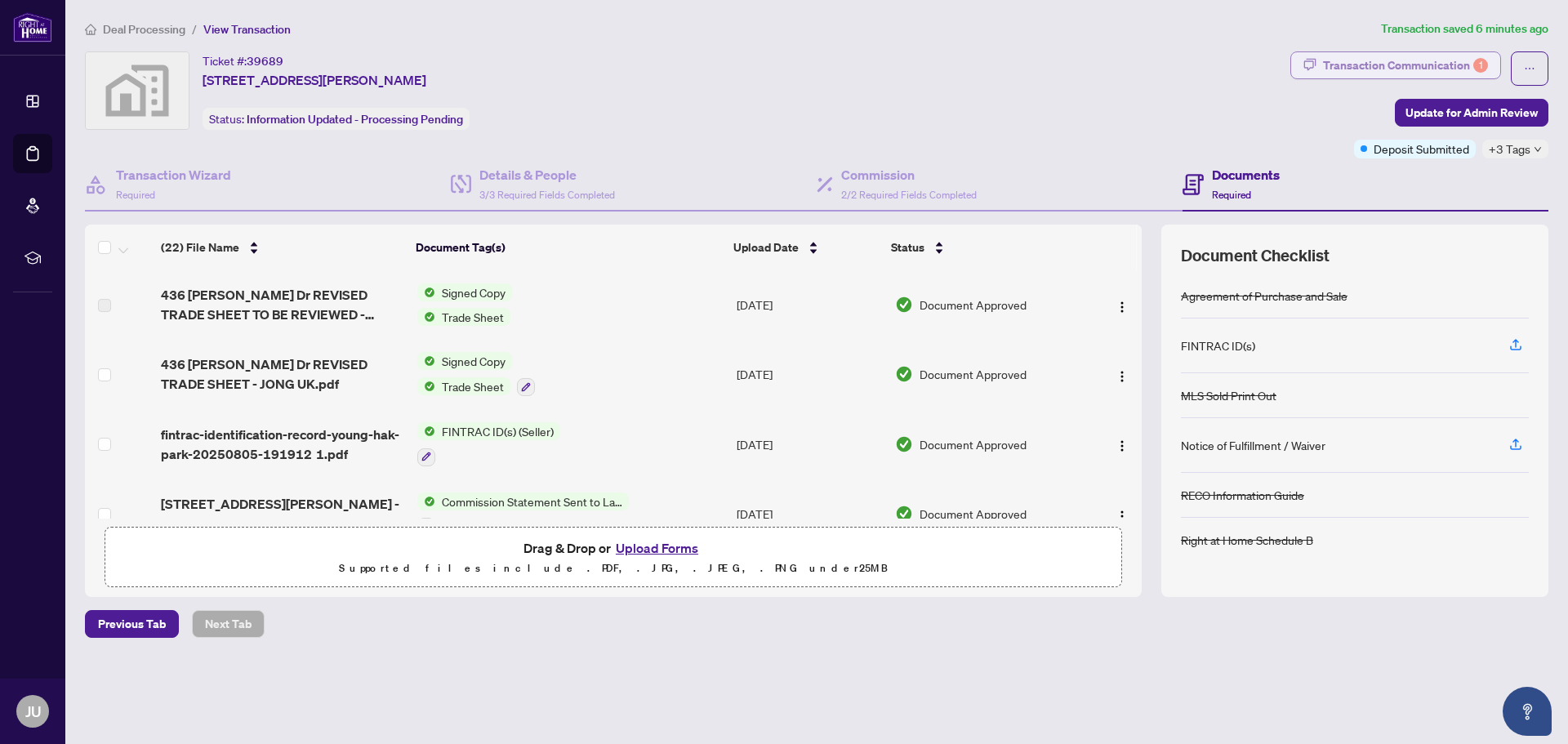
click at [1414, 65] on div "Transaction Communication 1" at bounding box center [1406, 66] width 165 height 26
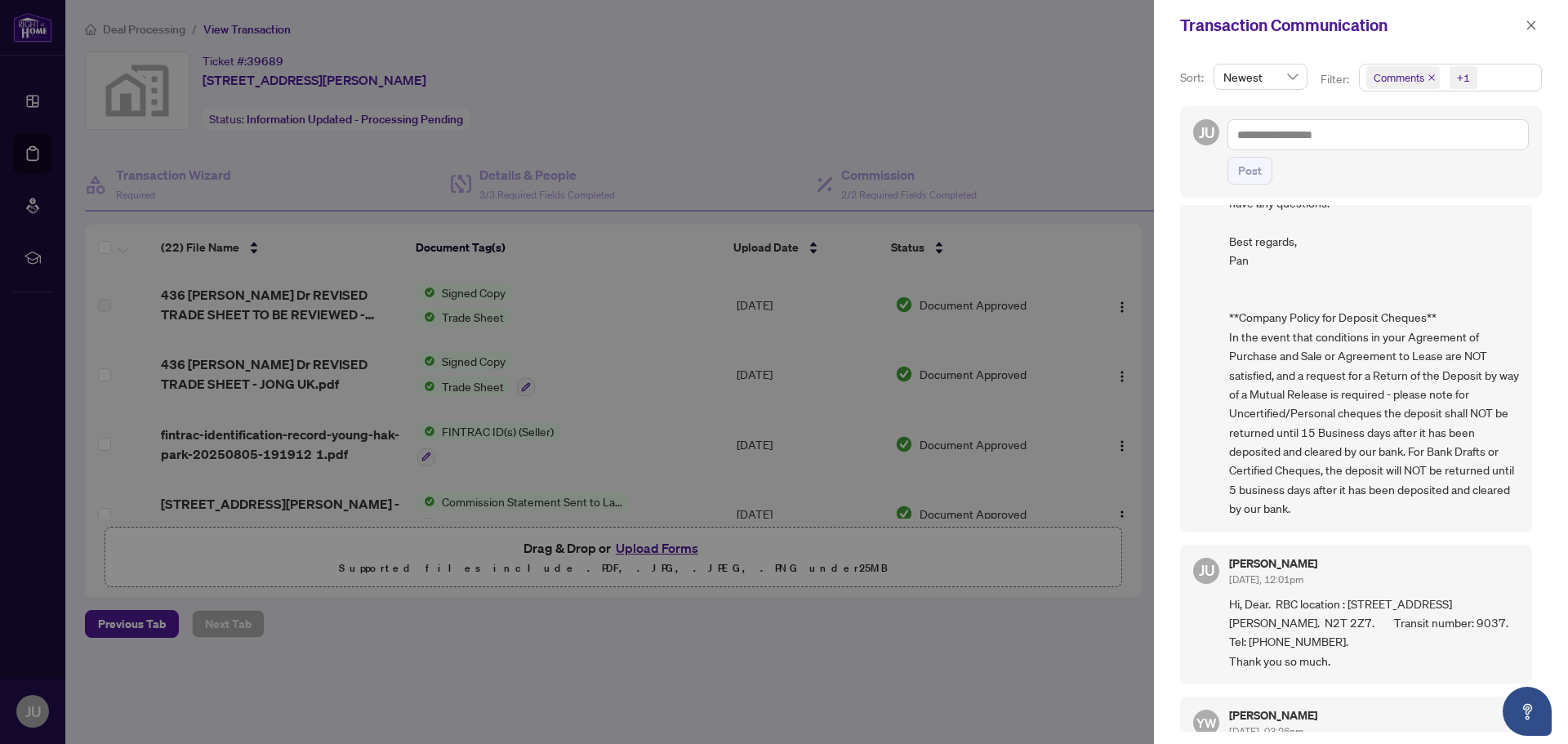
scroll to position [4, 0]
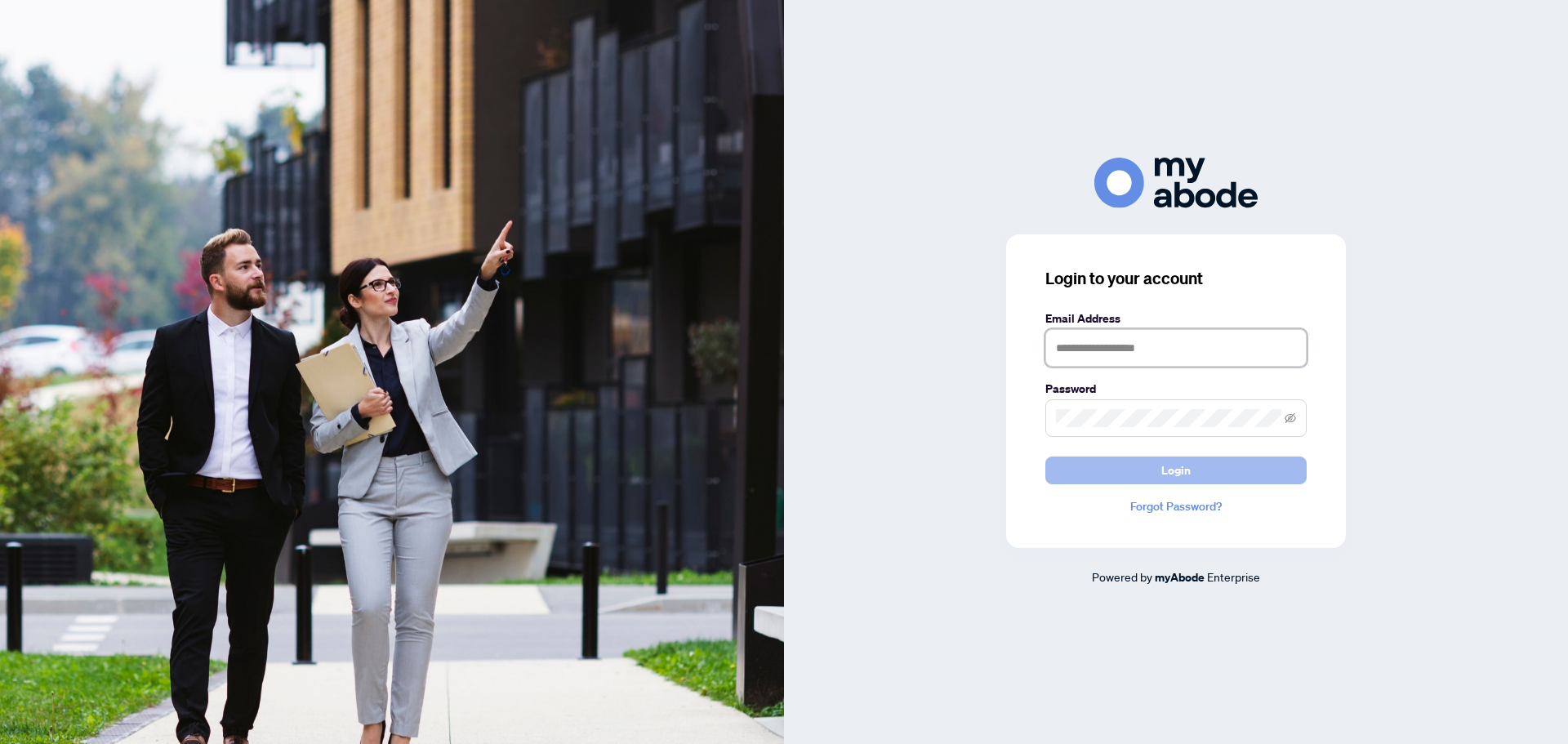
type input "**********"
click at [1229, 471] on button "Login" at bounding box center [1177, 470] width 261 height 28
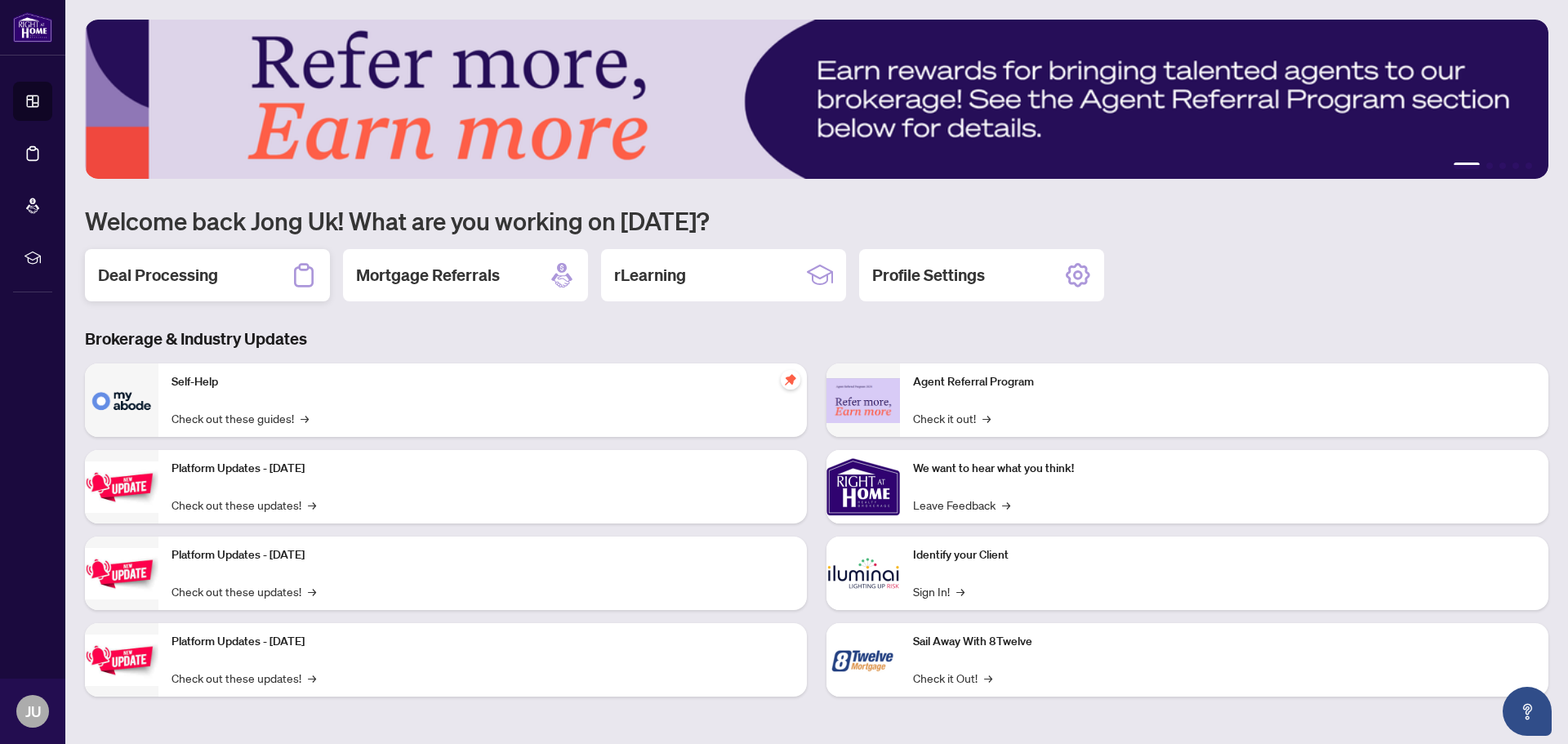
click at [230, 276] on div "Deal Processing" at bounding box center [207, 275] width 245 height 53
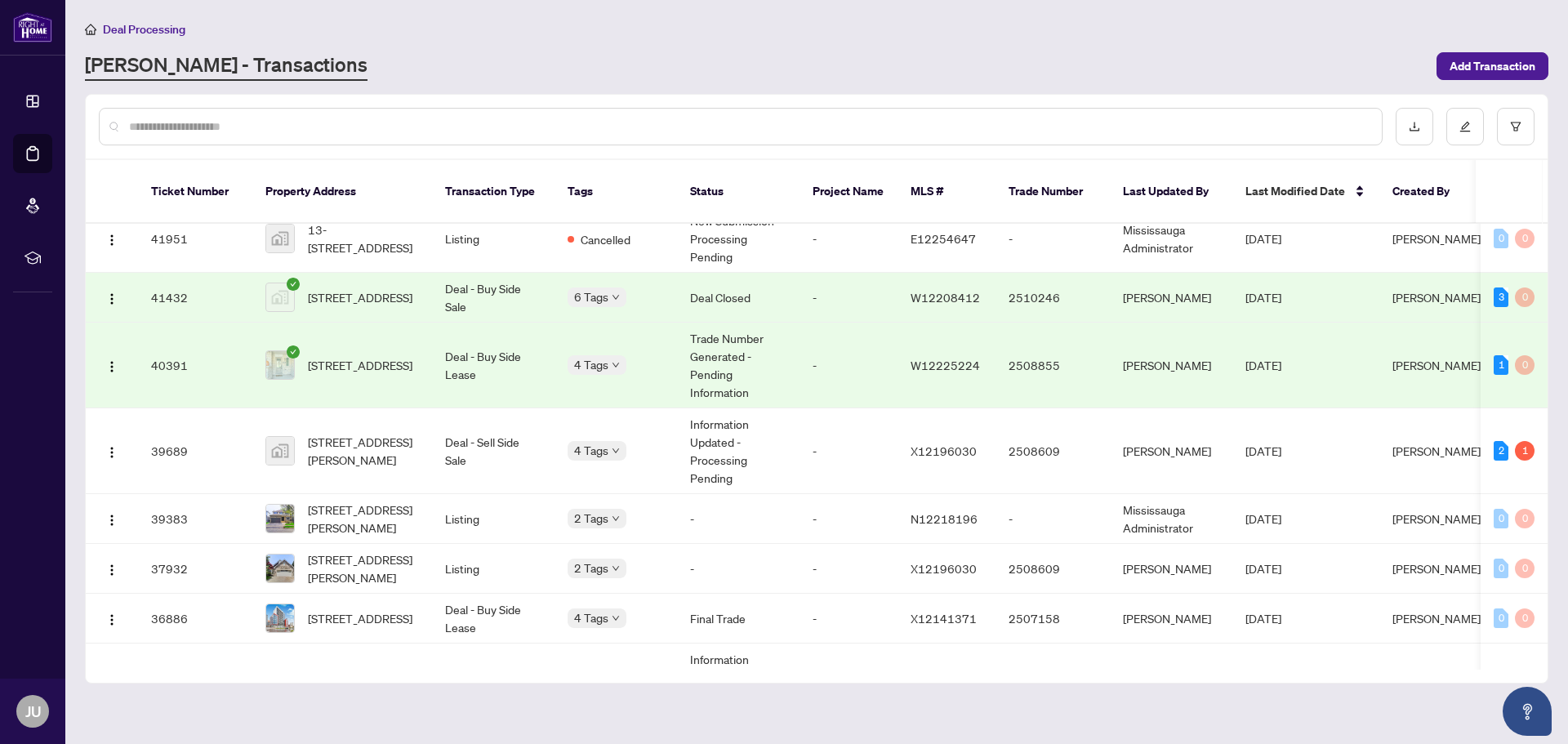
scroll to position [1766, 0]
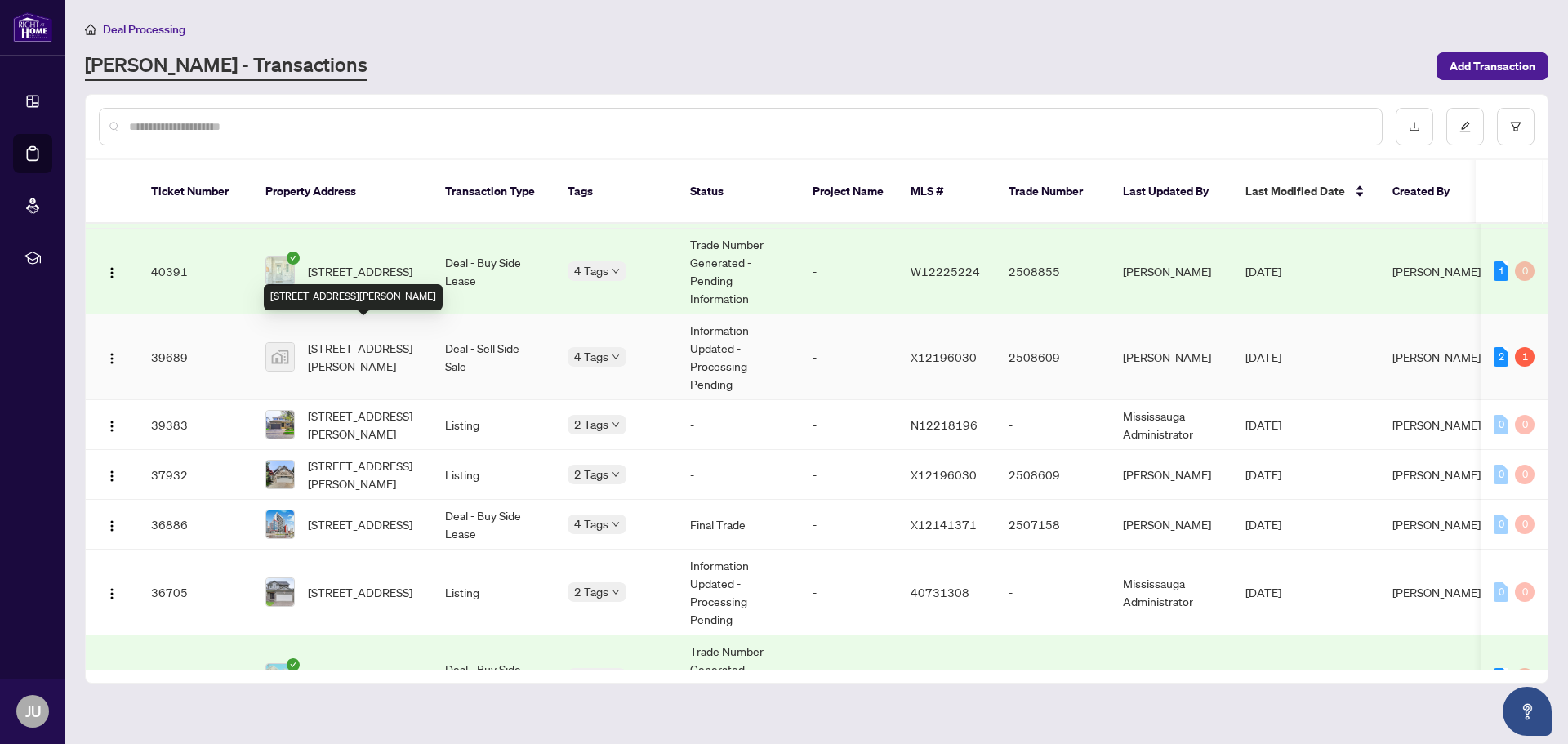
click at [356, 346] on span "[STREET_ADDRESS][PERSON_NAME]" at bounding box center [363, 356] width 111 height 36
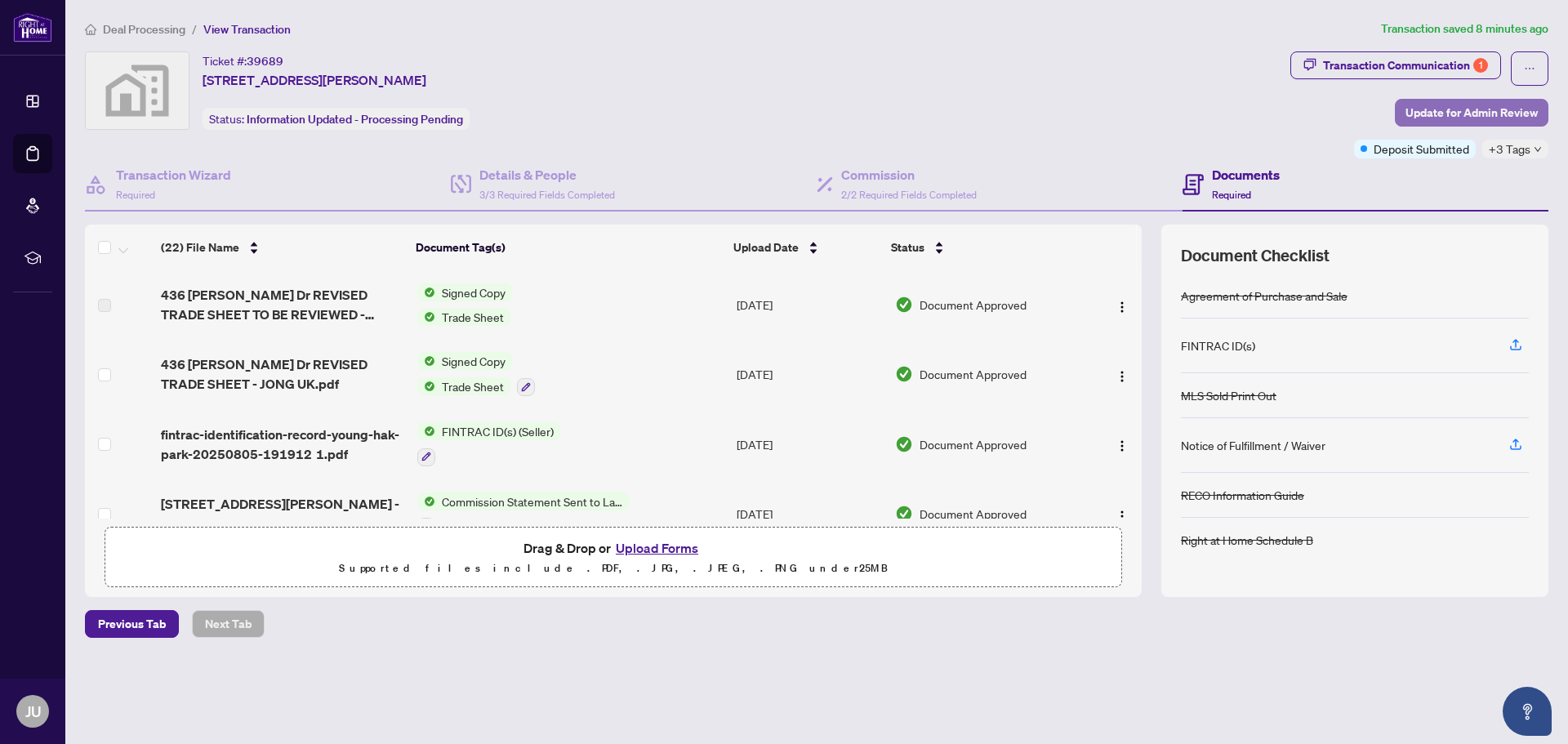
click at [1486, 112] on span "Update for Admin Review" at bounding box center [1471, 113] width 132 height 26
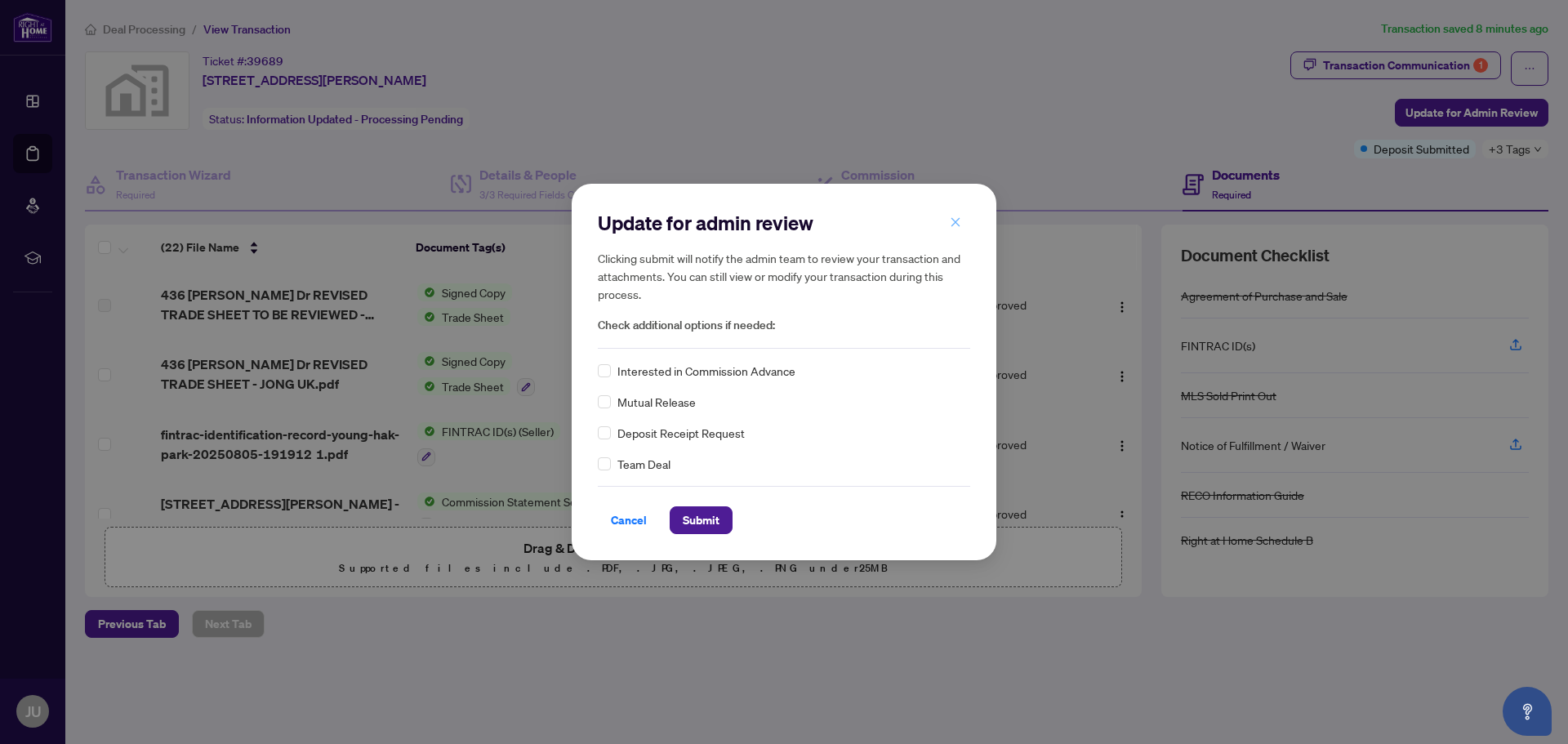
click at [963, 221] on button "button" at bounding box center [956, 222] width 32 height 28
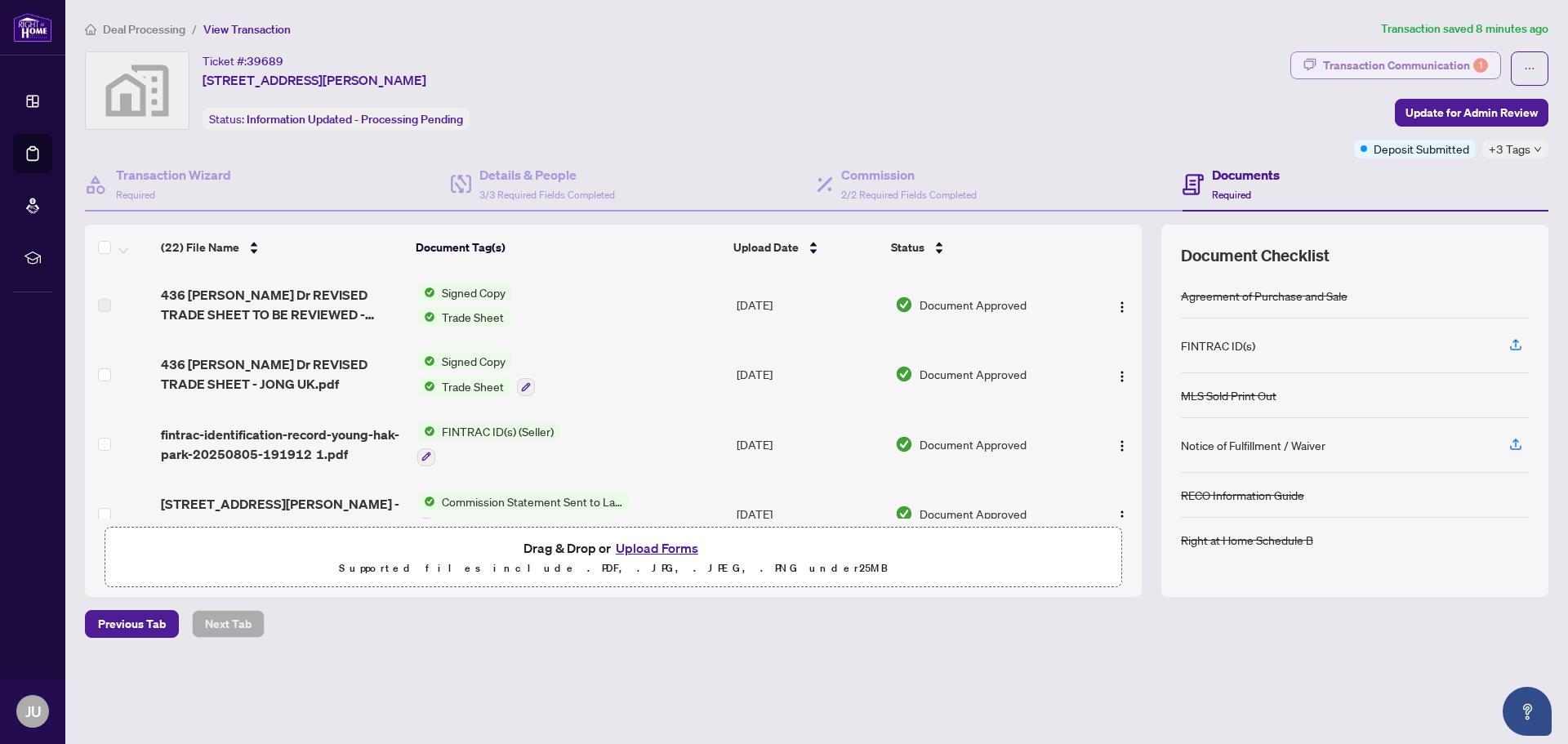
click at [1428, 63] on div "Transaction Communication 1" at bounding box center [1406, 66] width 165 height 26
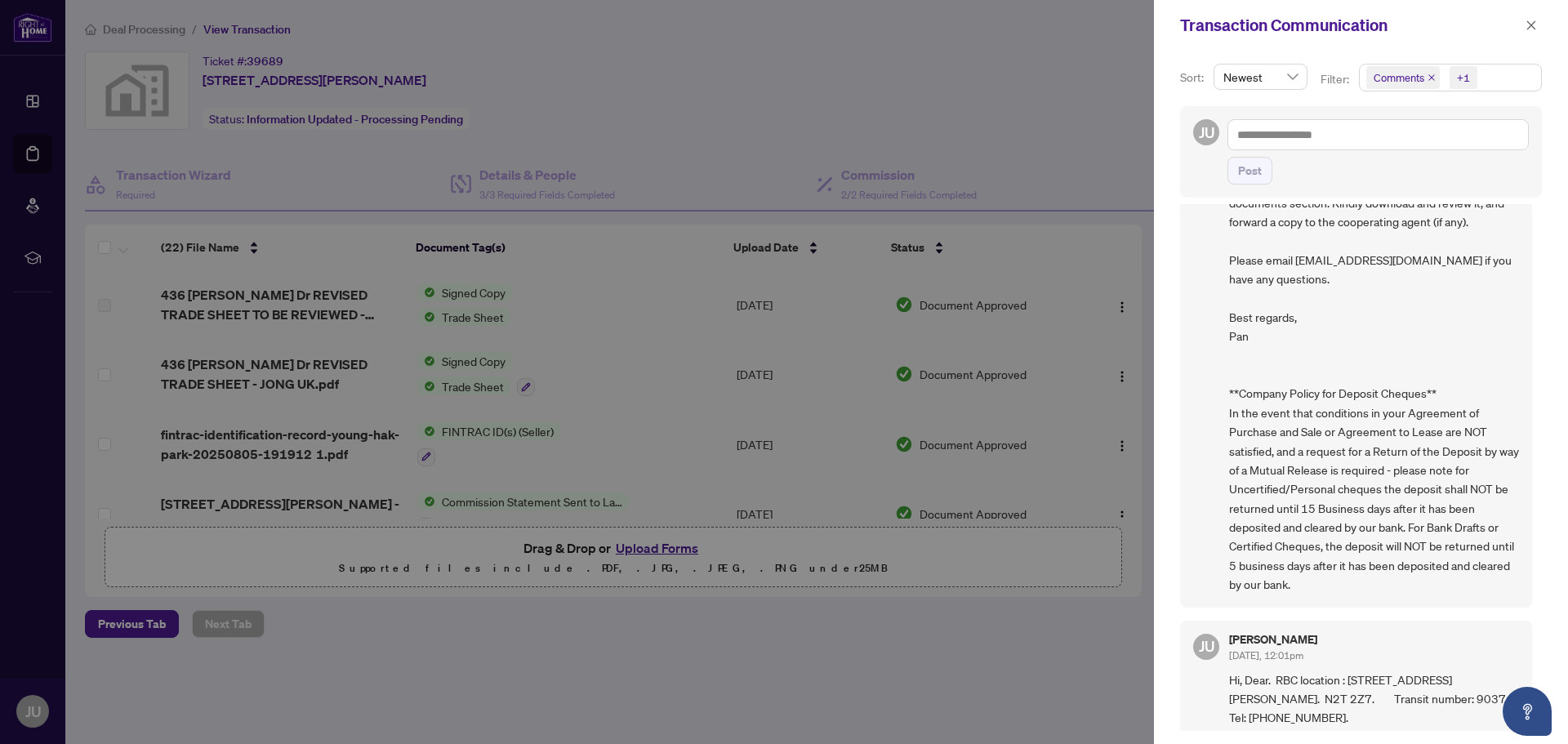
scroll to position [3828, 0]
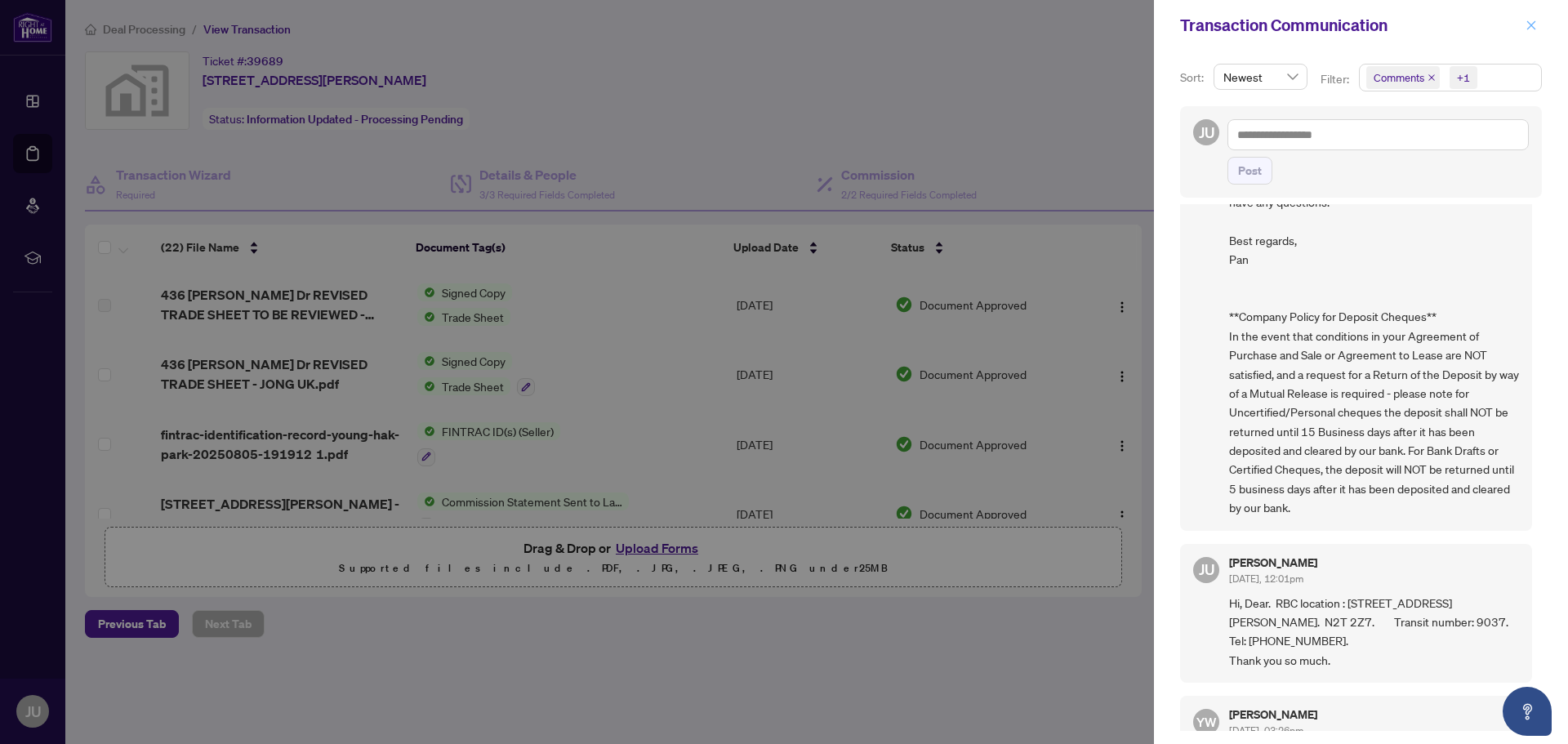
click at [1536, 28] on icon "close" at bounding box center [1531, 25] width 11 height 11
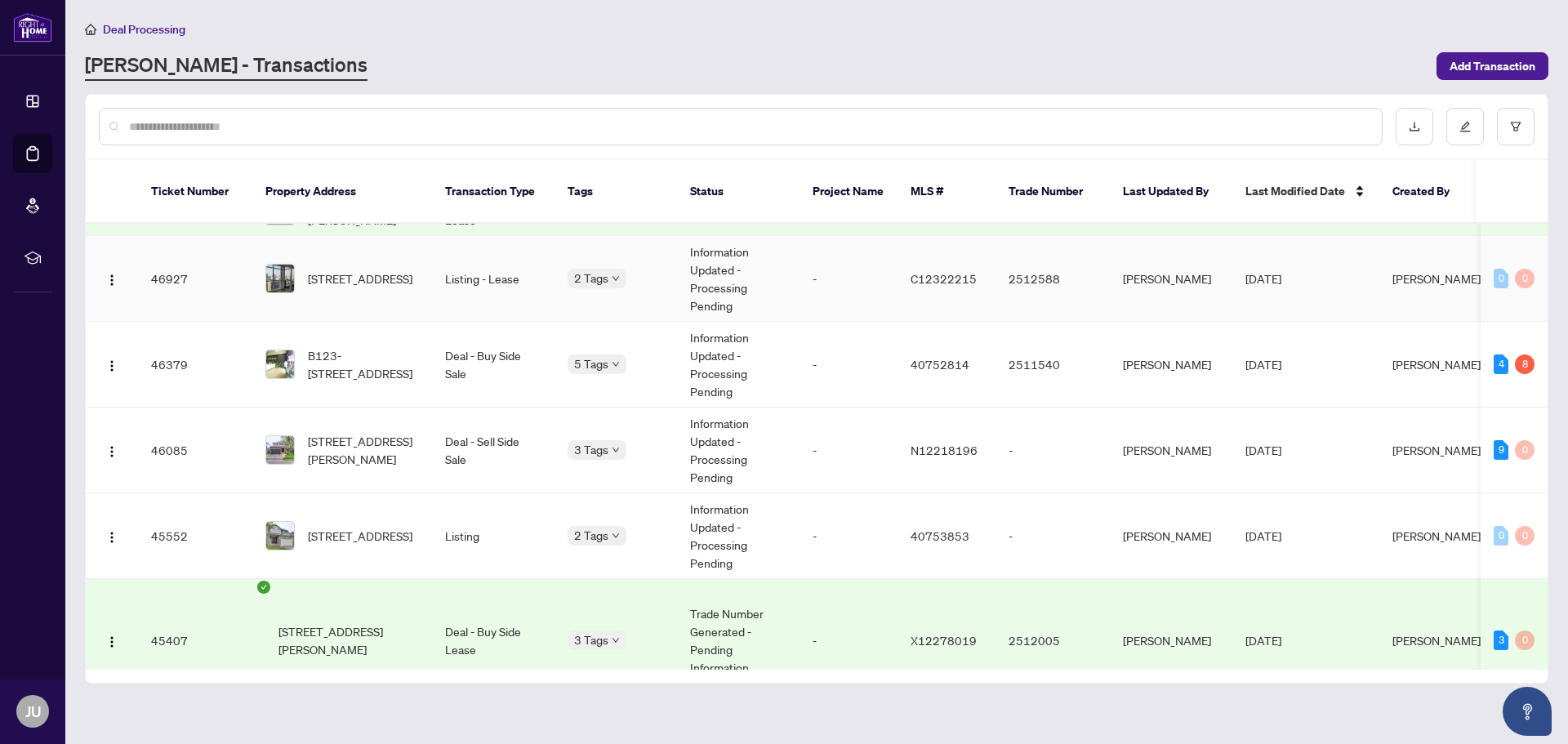
scroll to position [817, 0]
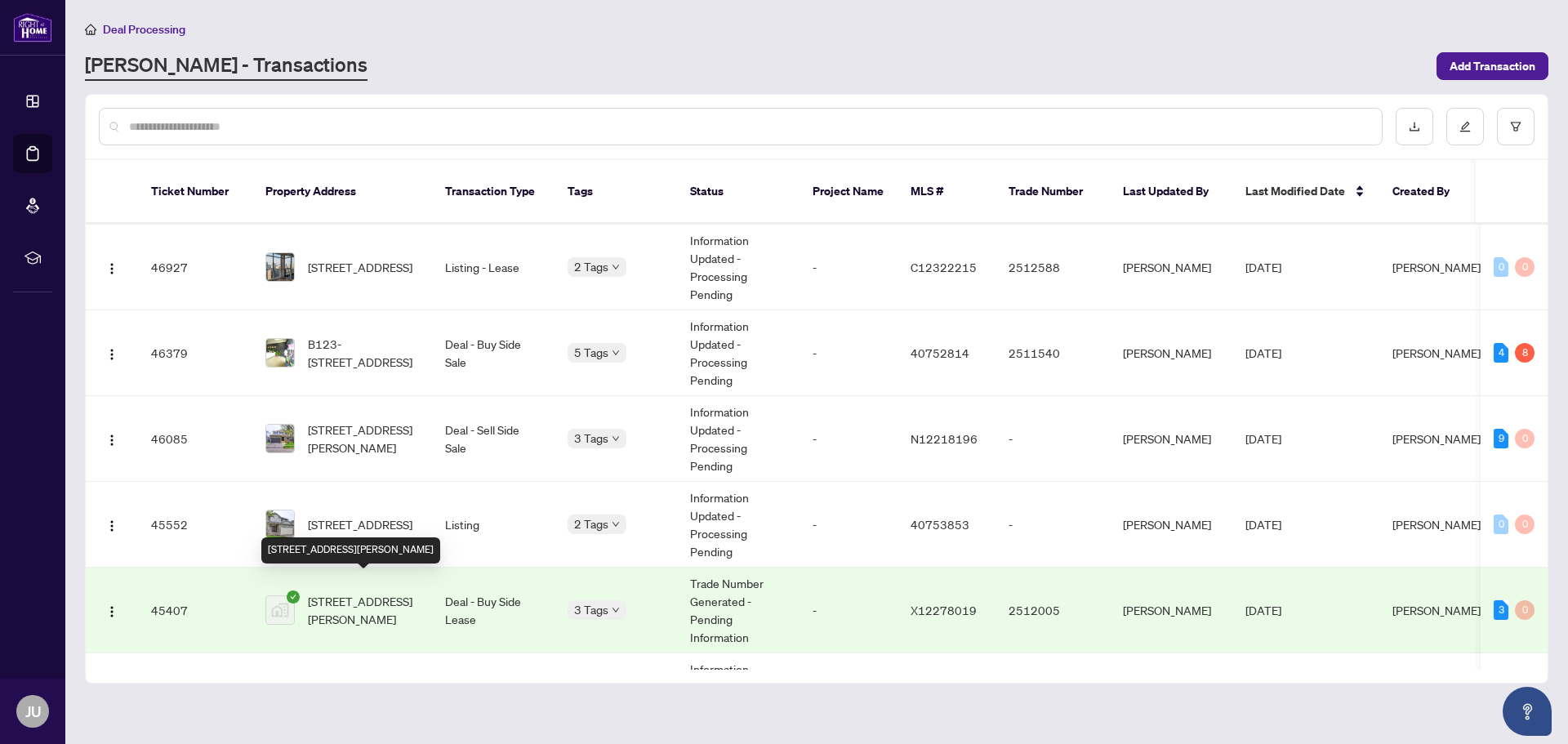
click at [400, 592] on span "[STREET_ADDRESS][PERSON_NAME]" at bounding box center [363, 610] width 111 height 36
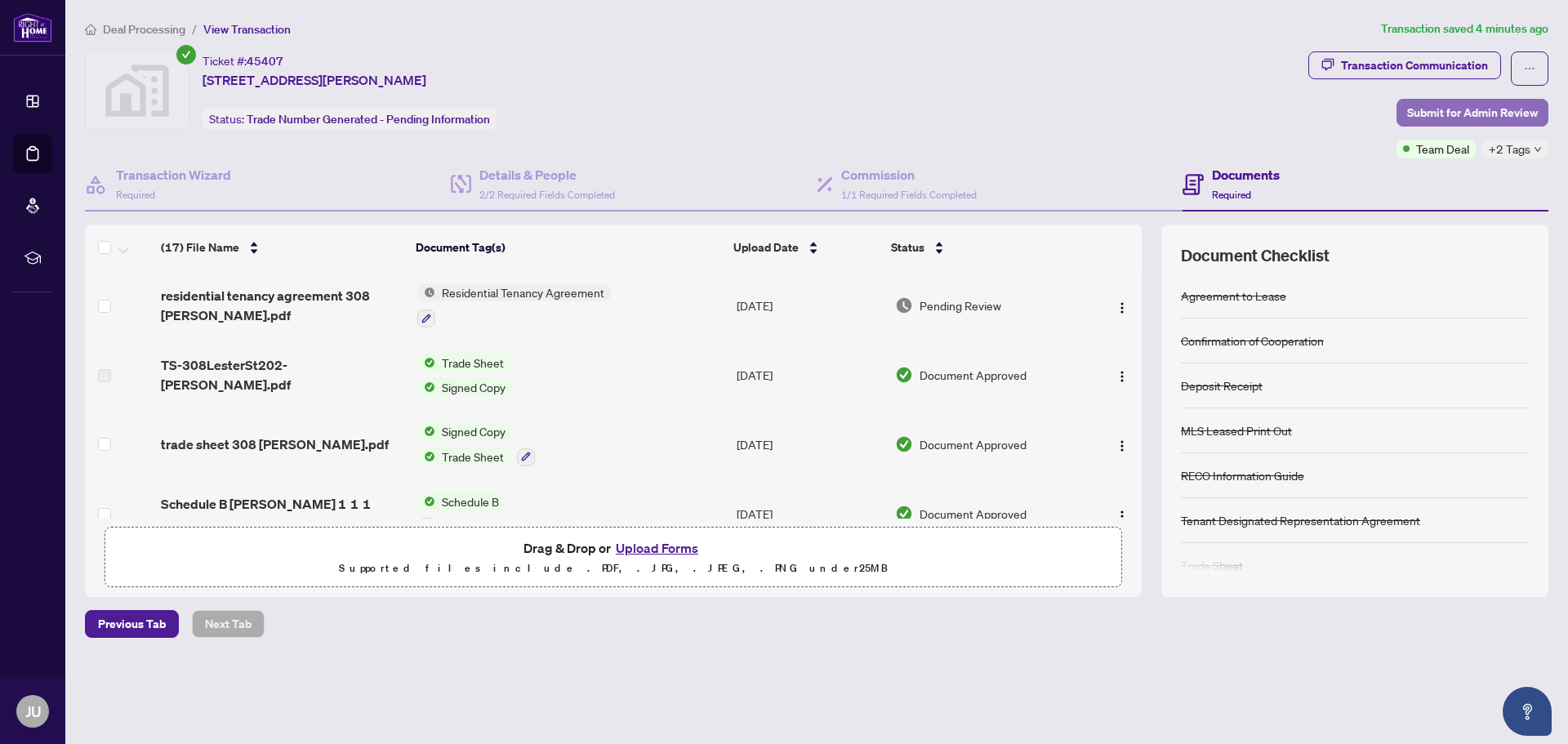
click at [1465, 109] on span "Submit for Admin Review" at bounding box center [1472, 113] width 131 height 26
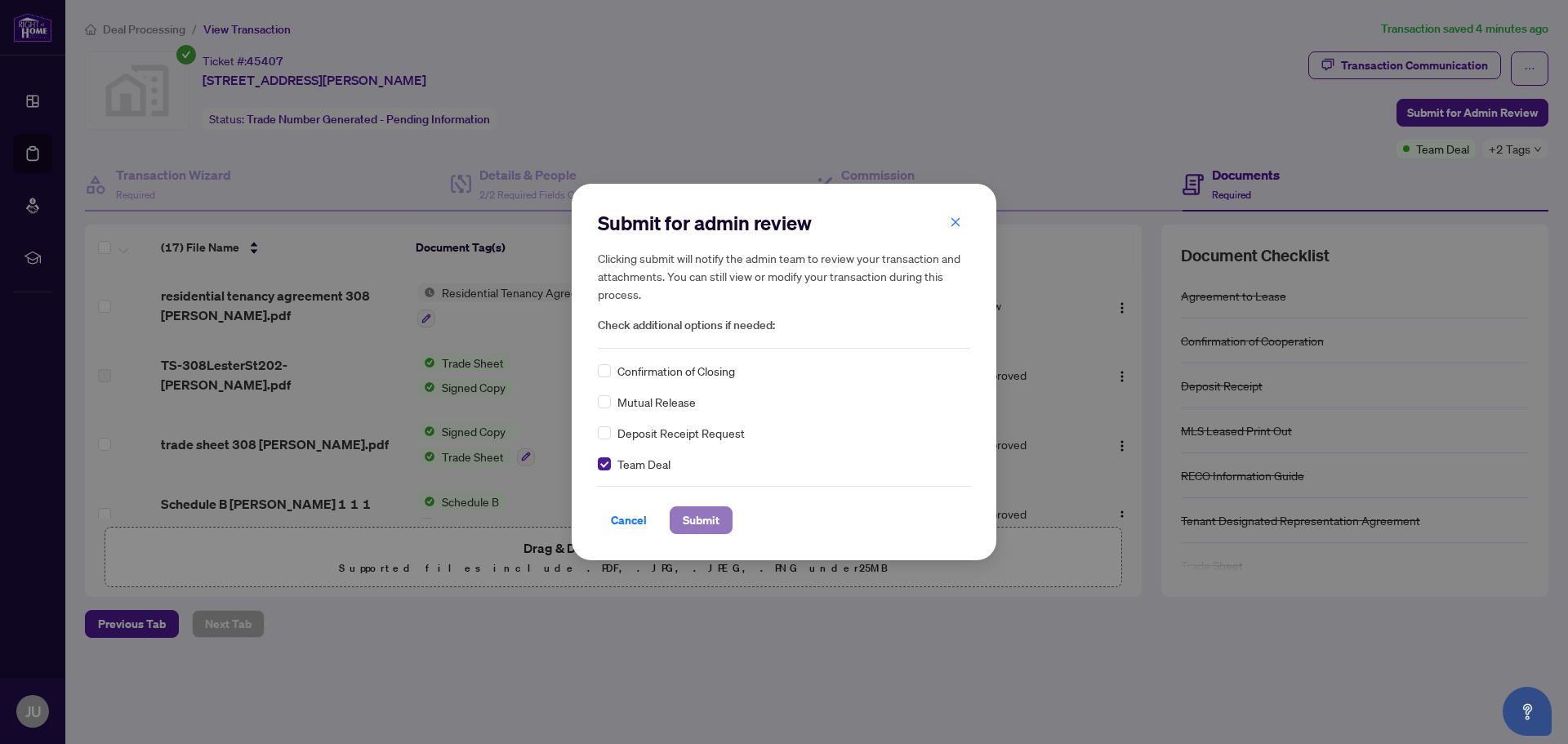
click at [703, 526] on span "Submit" at bounding box center [701, 520] width 37 height 26
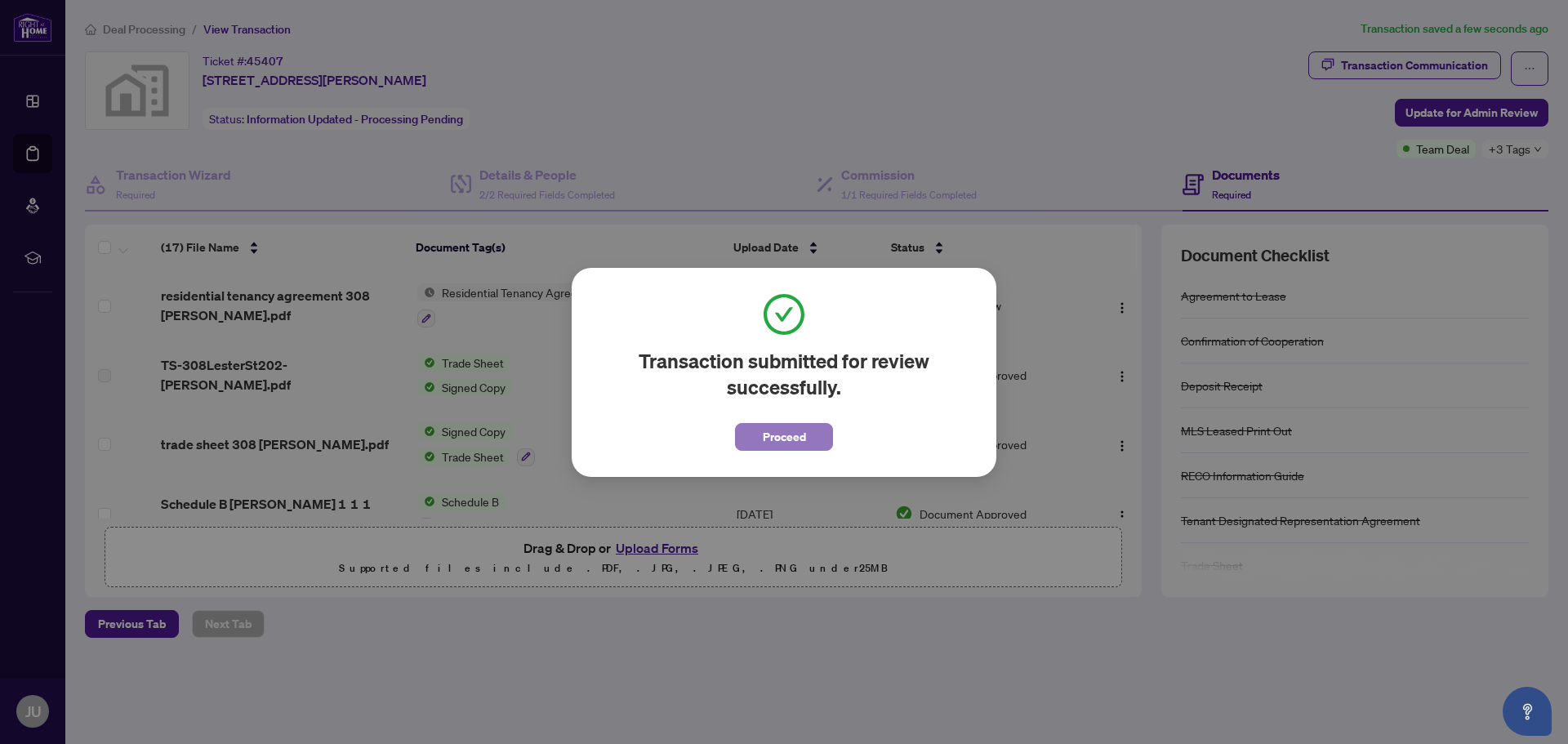
click at [777, 432] on span "Proceed" at bounding box center [784, 437] width 43 height 26
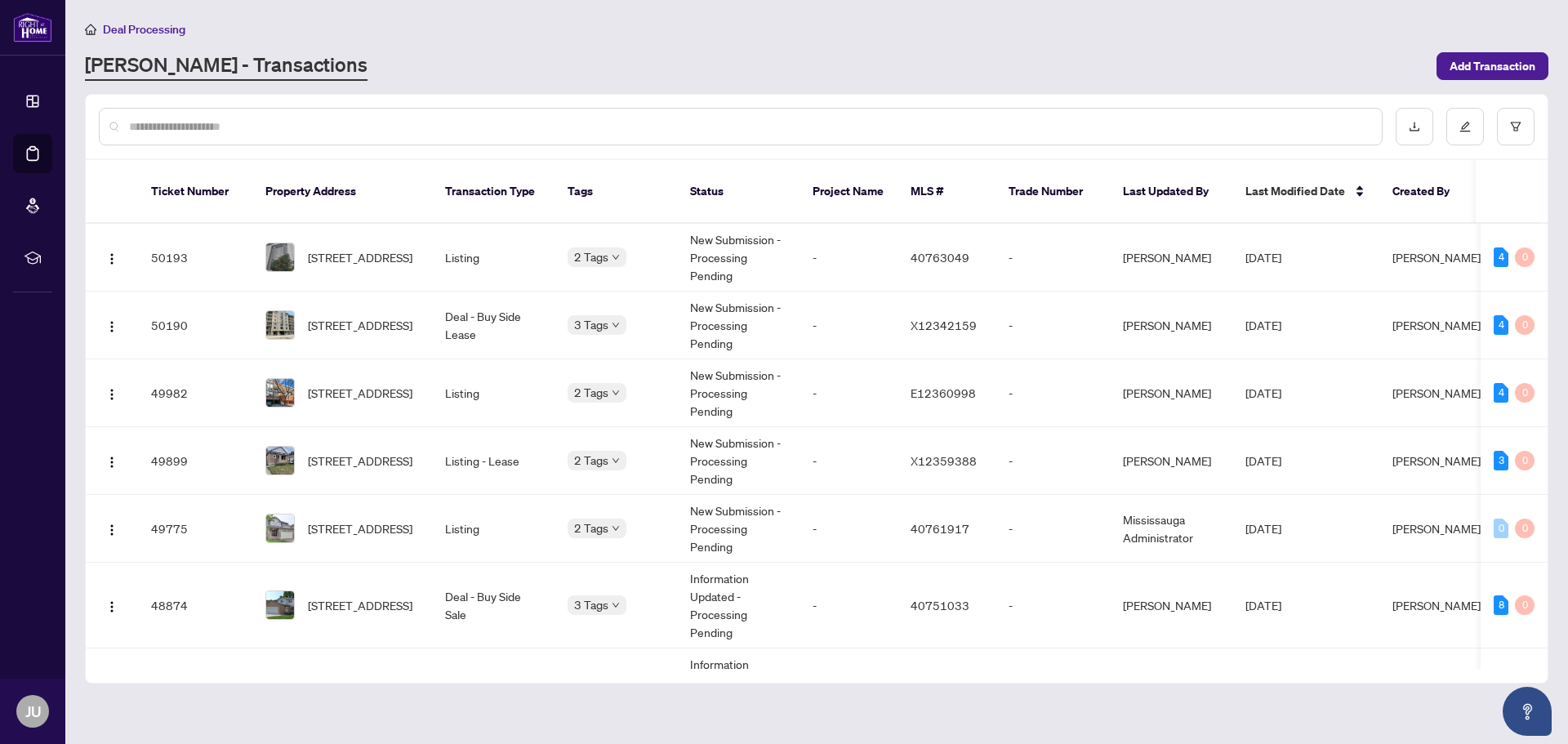
click at [571, 54] on div "[PERSON_NAME] - Transactions" at bounding box center [756, 67] width 1342 height 30
click at [602, 64] on div "[PERSON_NAME] - Transactions" at bounding box center [756, 67] width 1342 height 30
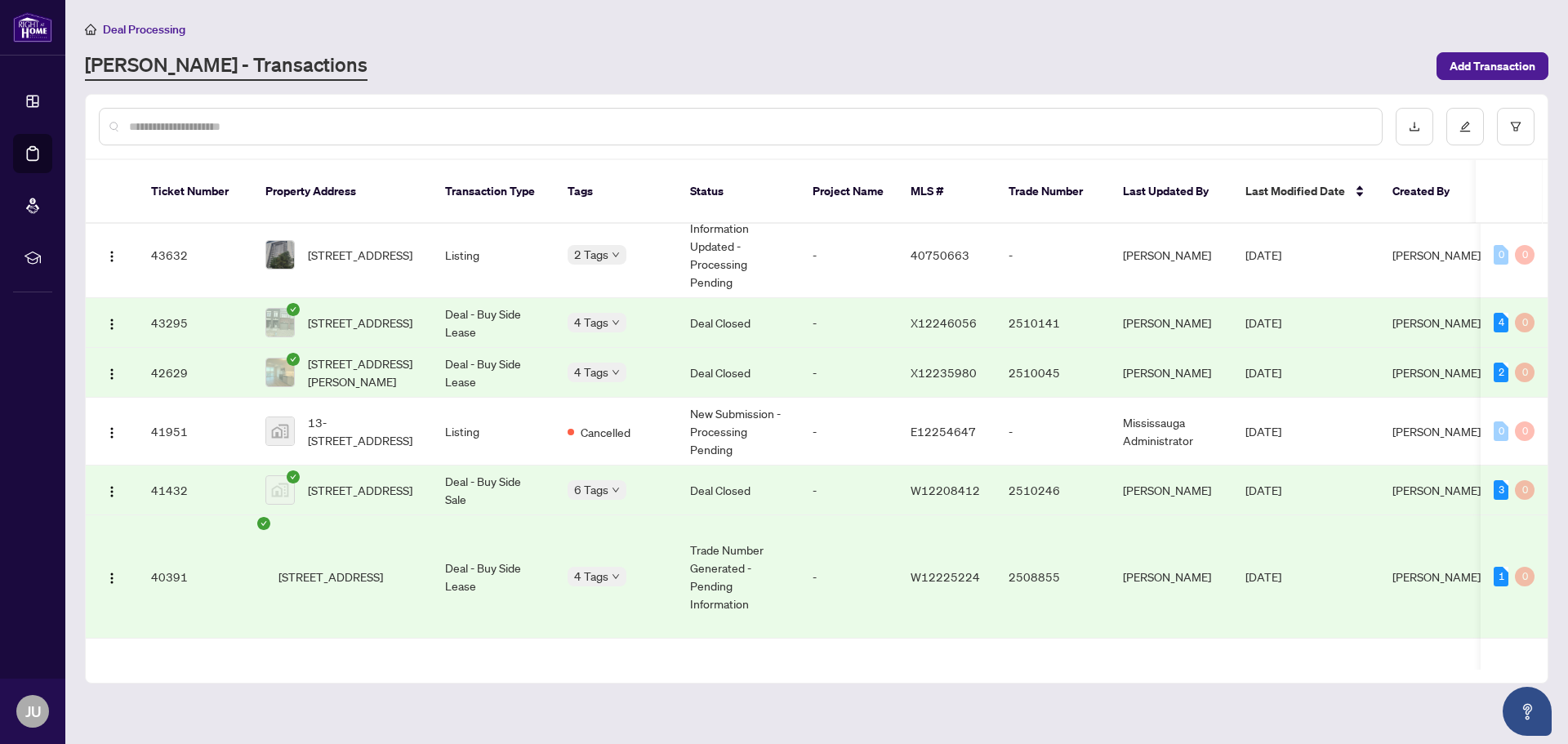
scroll to position [1520, 0]
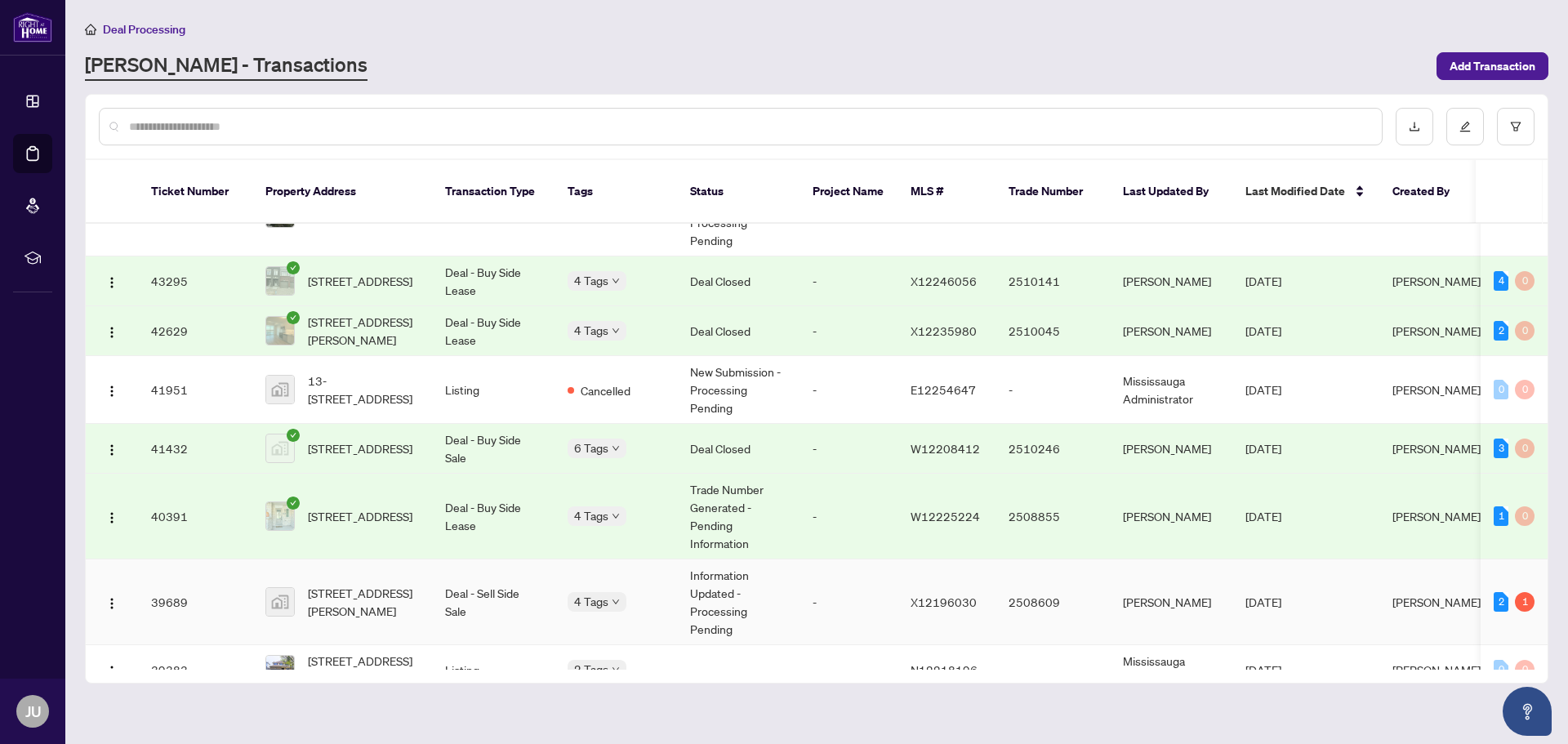
click at [382, 607] on td "[STREET_ADDRESS][PERSON_NAME]" at bounding box center [342, 603] width 180 height 86
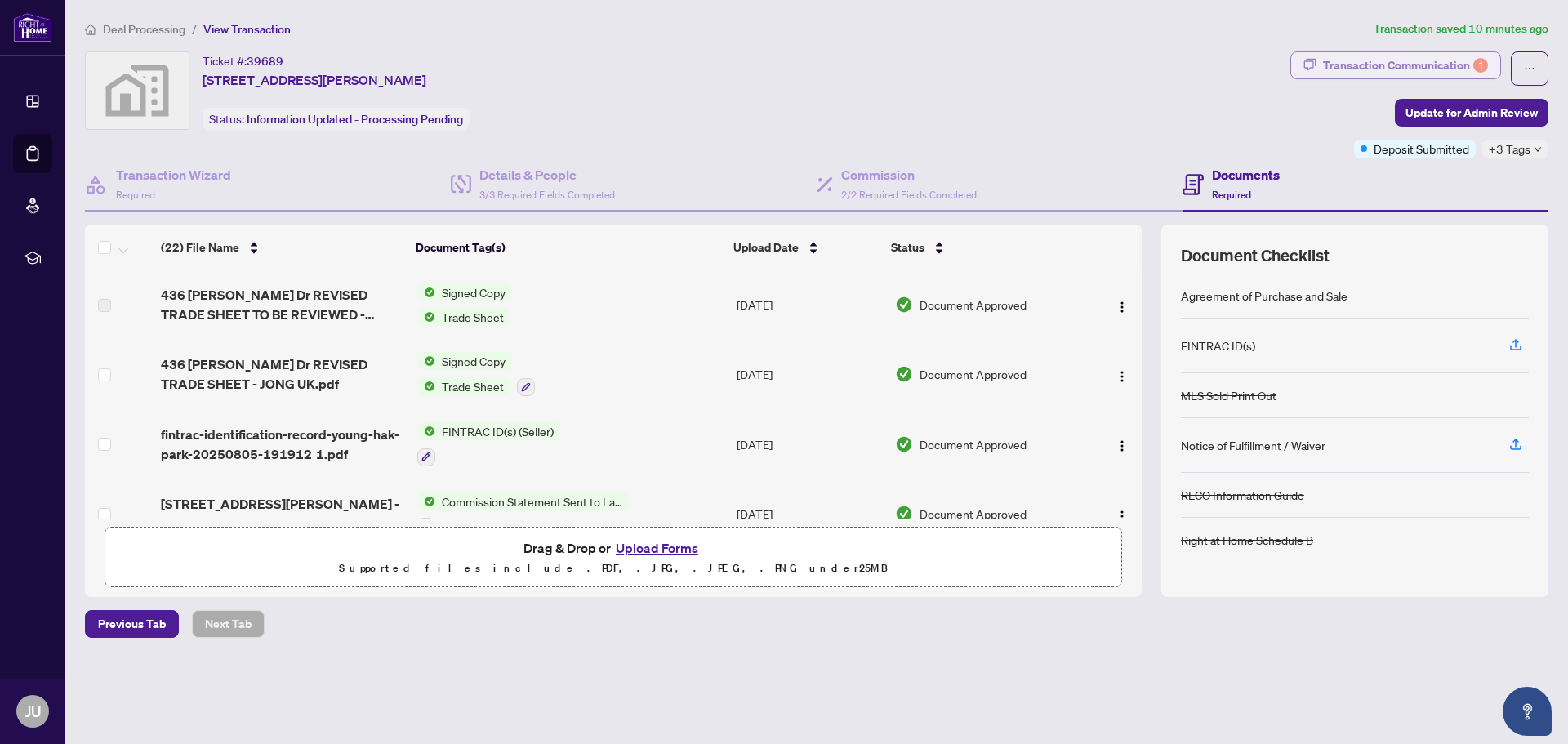
click at [1397, 61] on div "Transaction Communication 1" at bounding box center [1406, 66] width 165 height 26
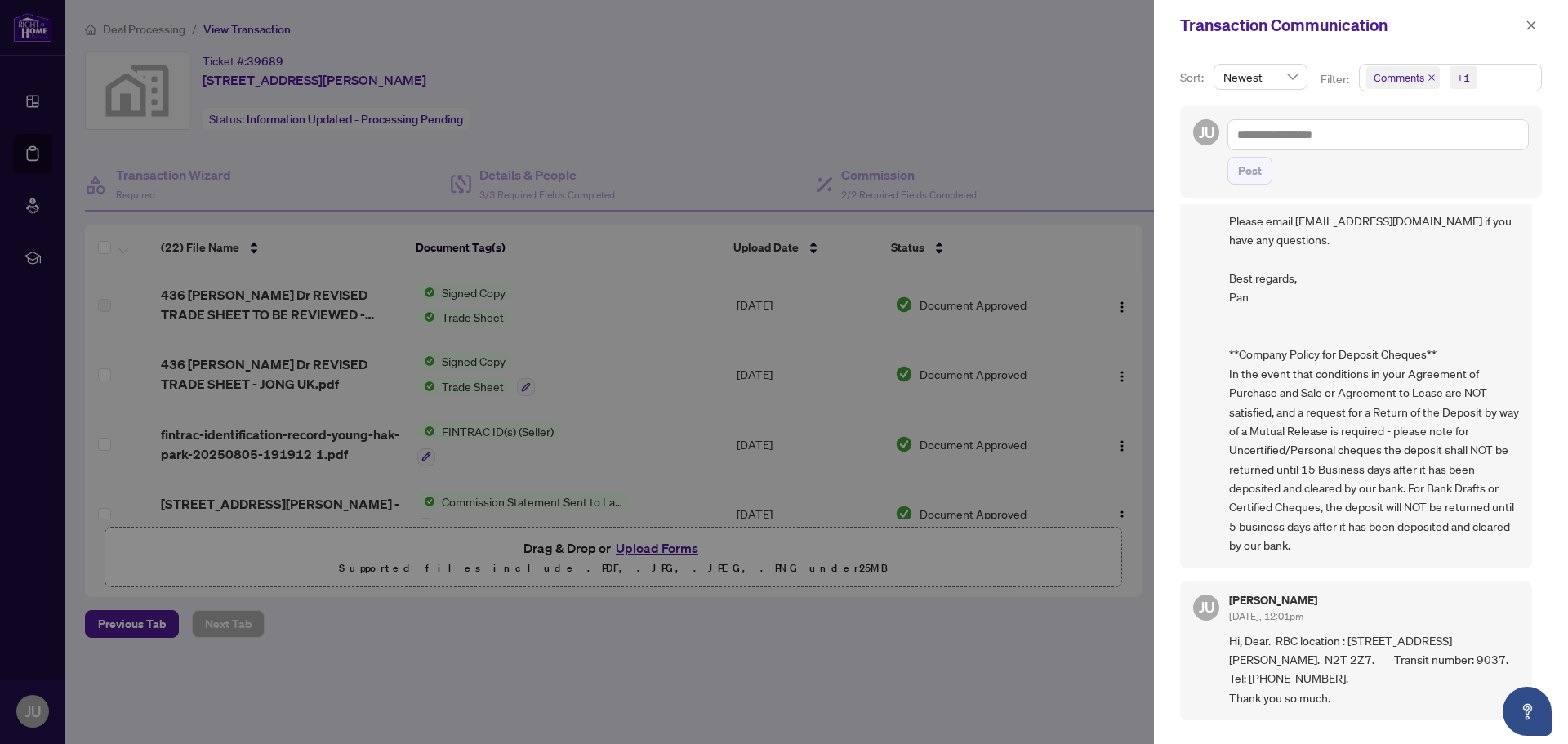
scroll to position [3828, 0]
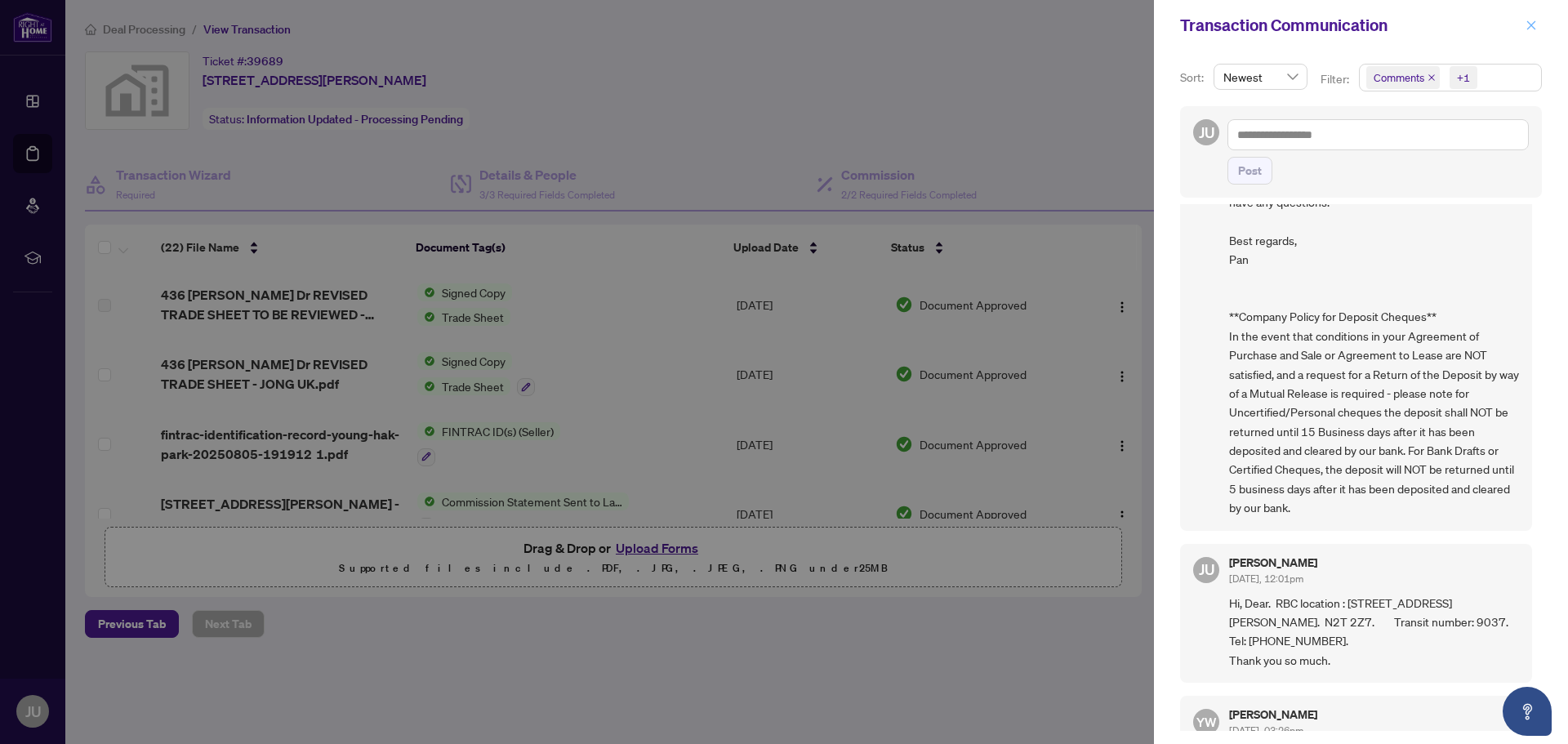
click at [1527, 25] on icon "close" at bounding box center [1531, 25] width 11 height 11
